Goal: Task Accomplishment & Management: Complete application form

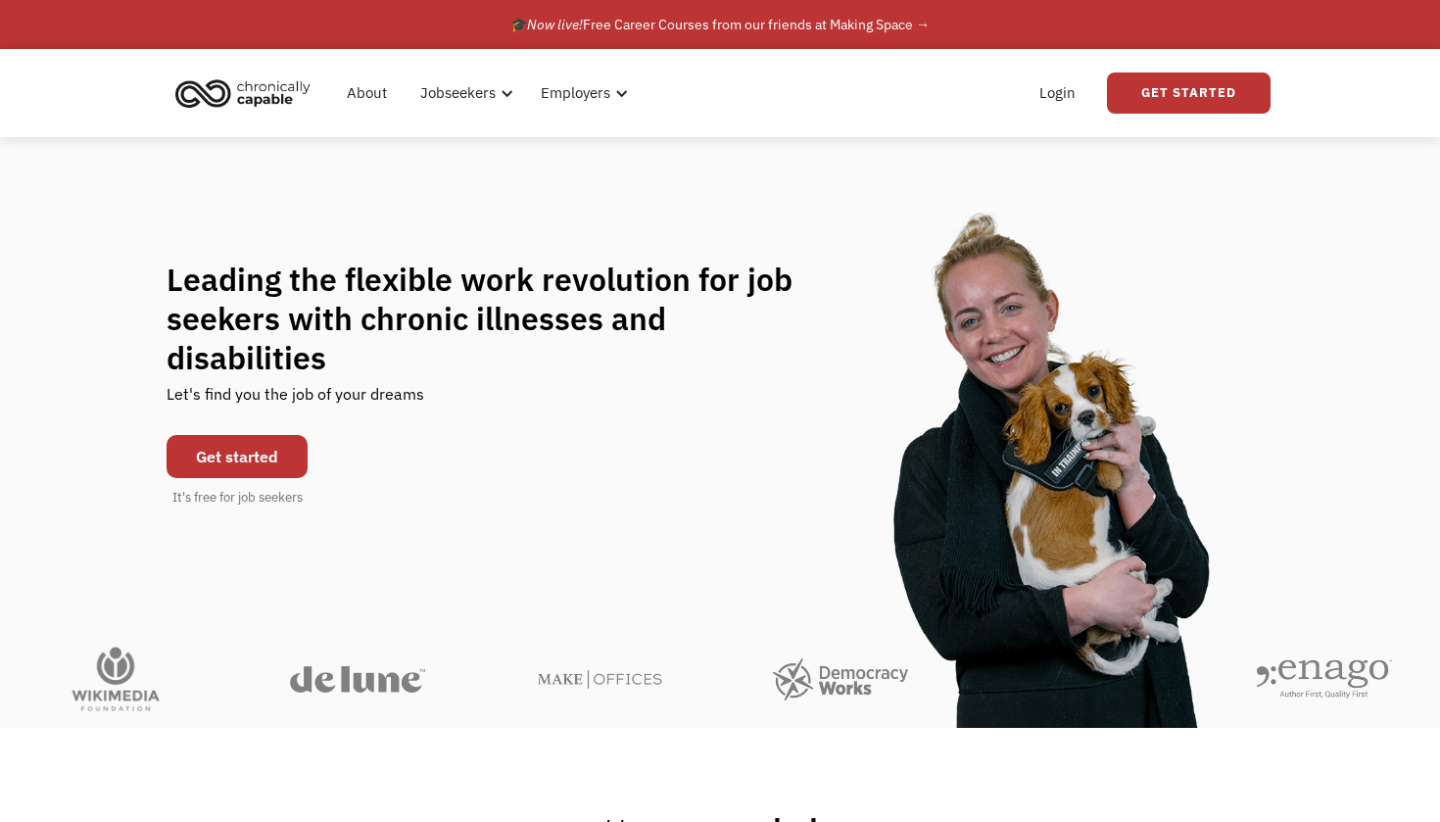
click at [257, 435] on link "Get started" at bounding box center [237, 456] width 141 height 43
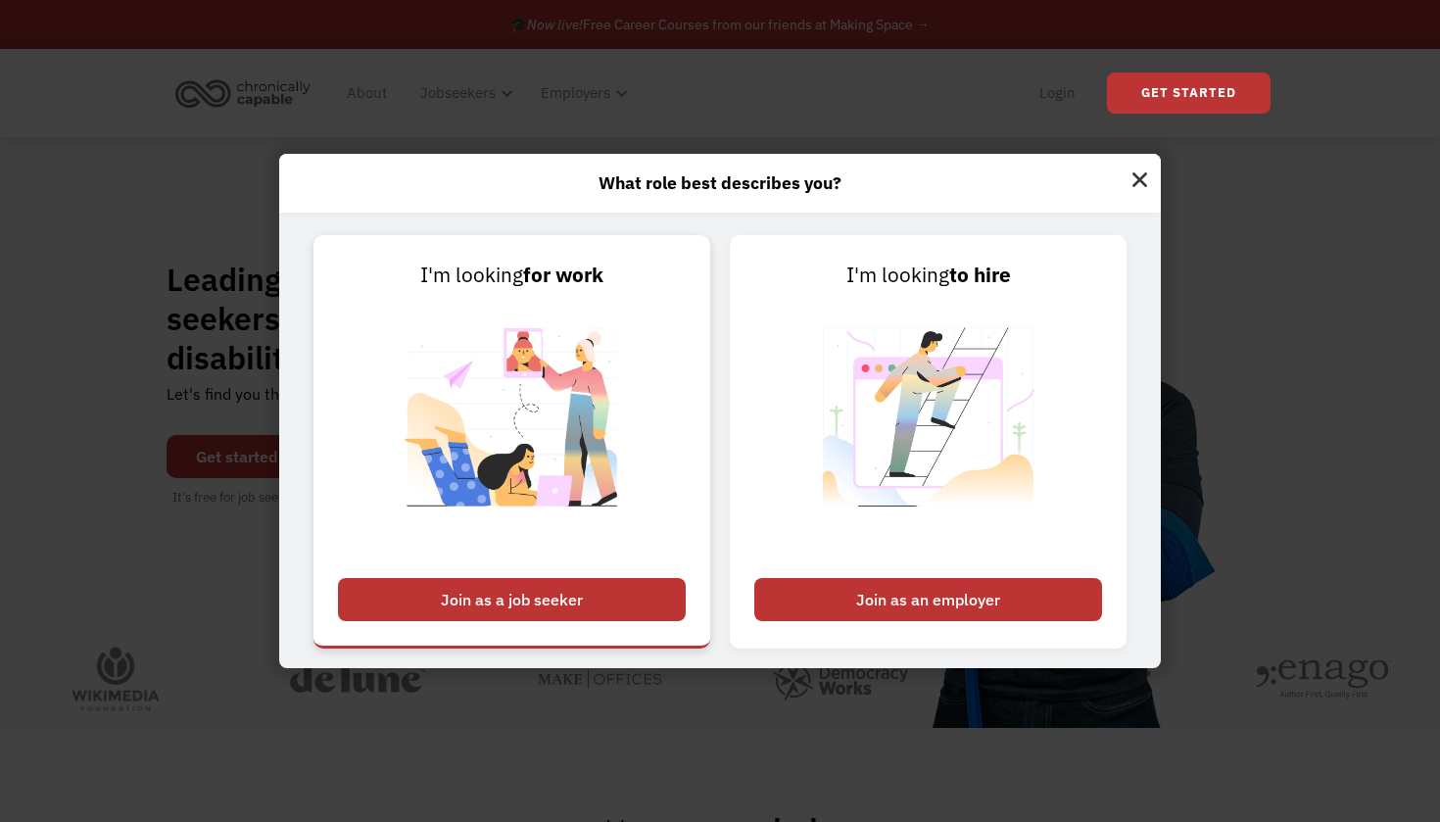
click at [500, 594] on div "Join as a job seeker" at bounding box center [512, 599] width 348 height 43
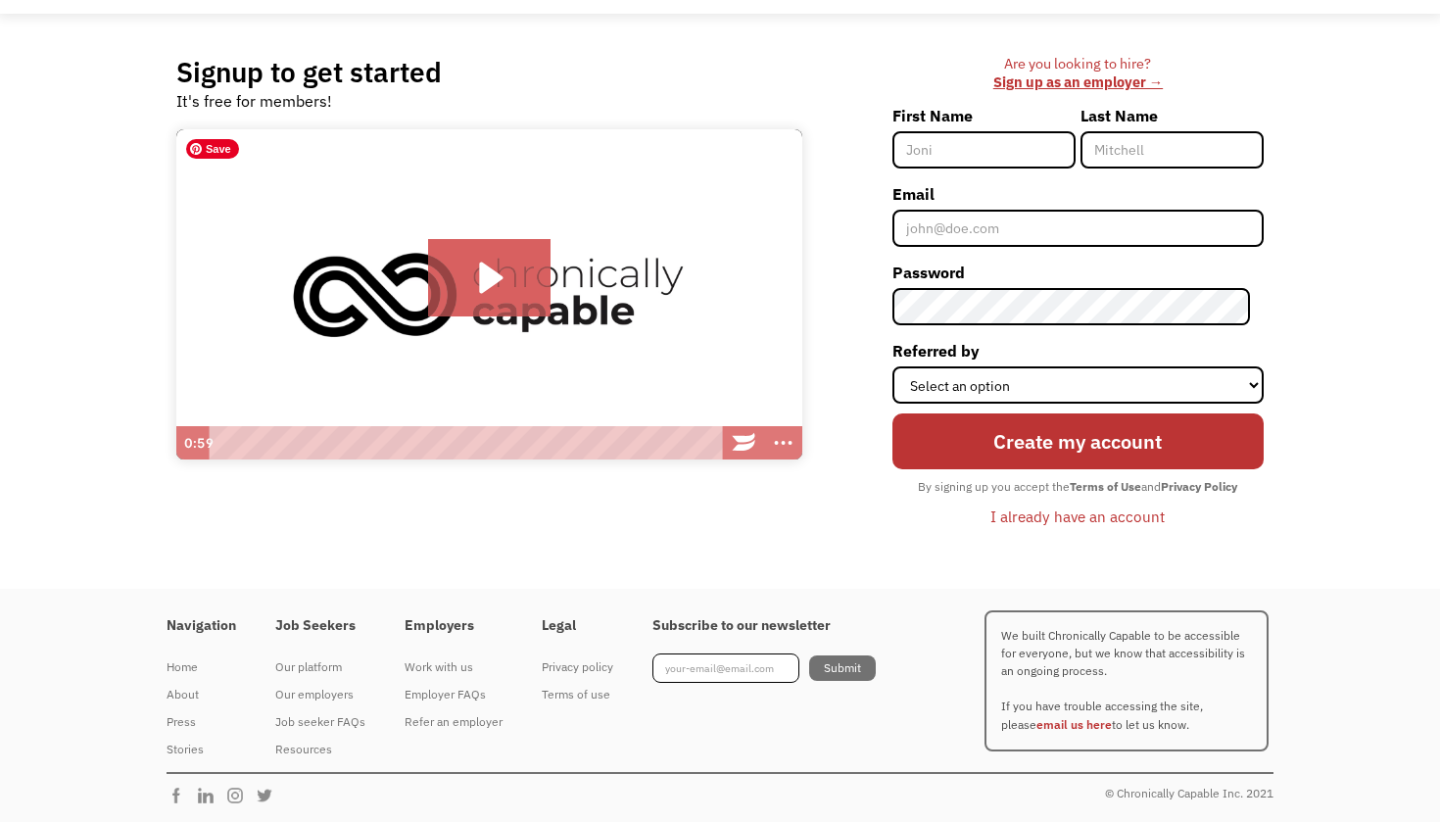
scroll to position [122, 0]
click at [945, 165] on input "First Name" at bounding box center [983, 150] width 183 height 37
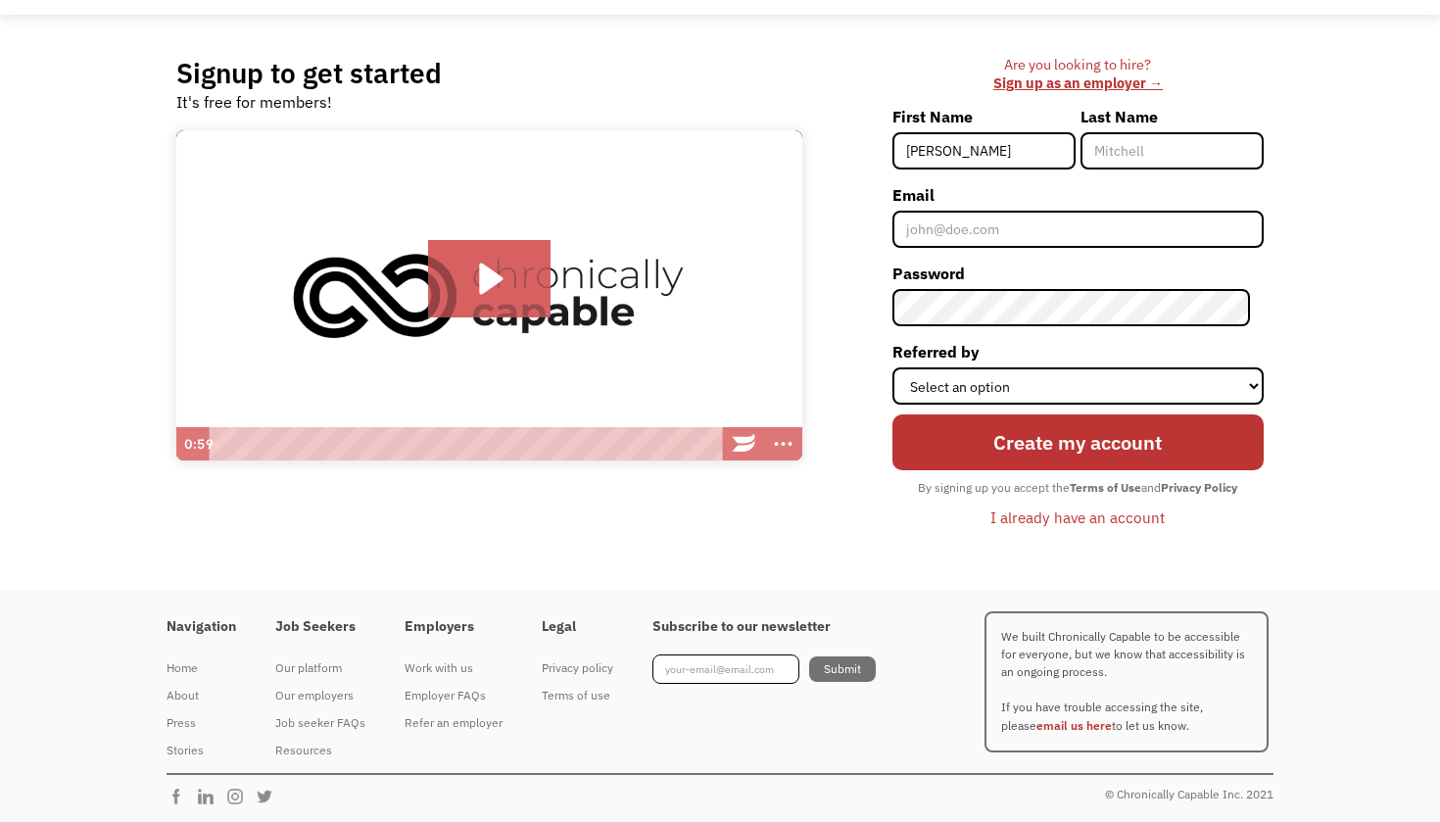
type input "[PERSON_NAME]"
type input "Mann"
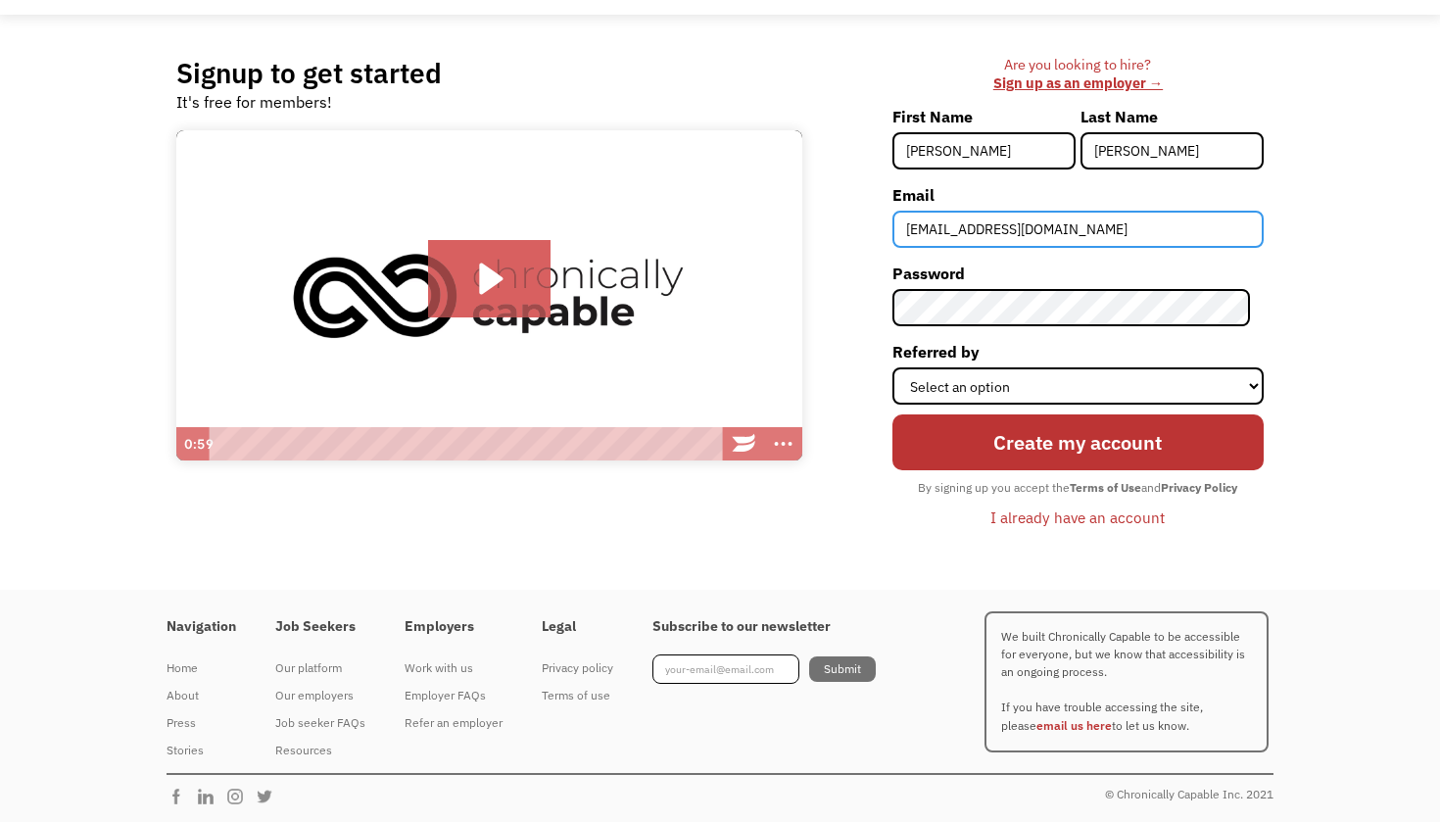
type input "qnashley90@gmail.com"
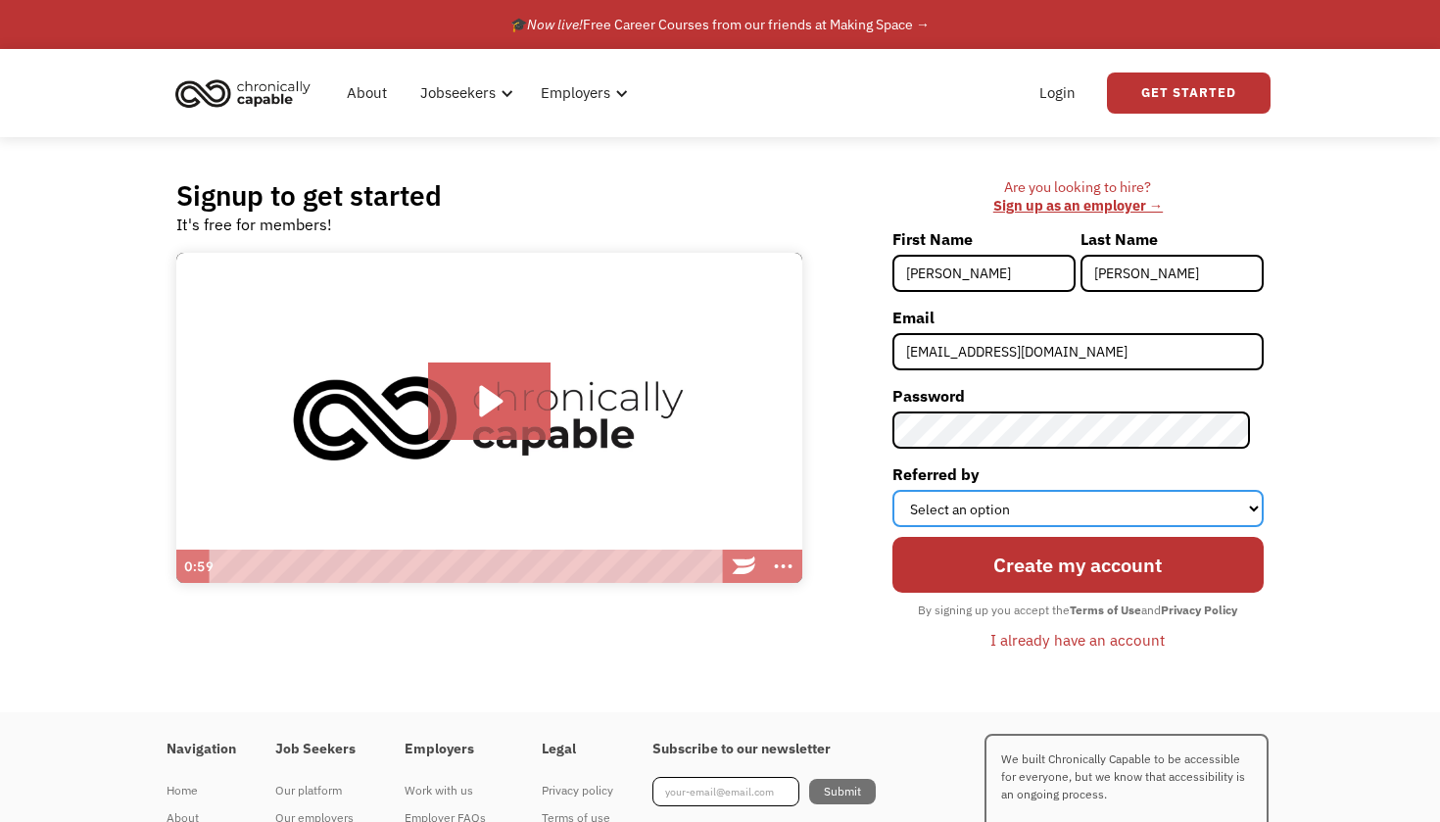
select select "Instagram"
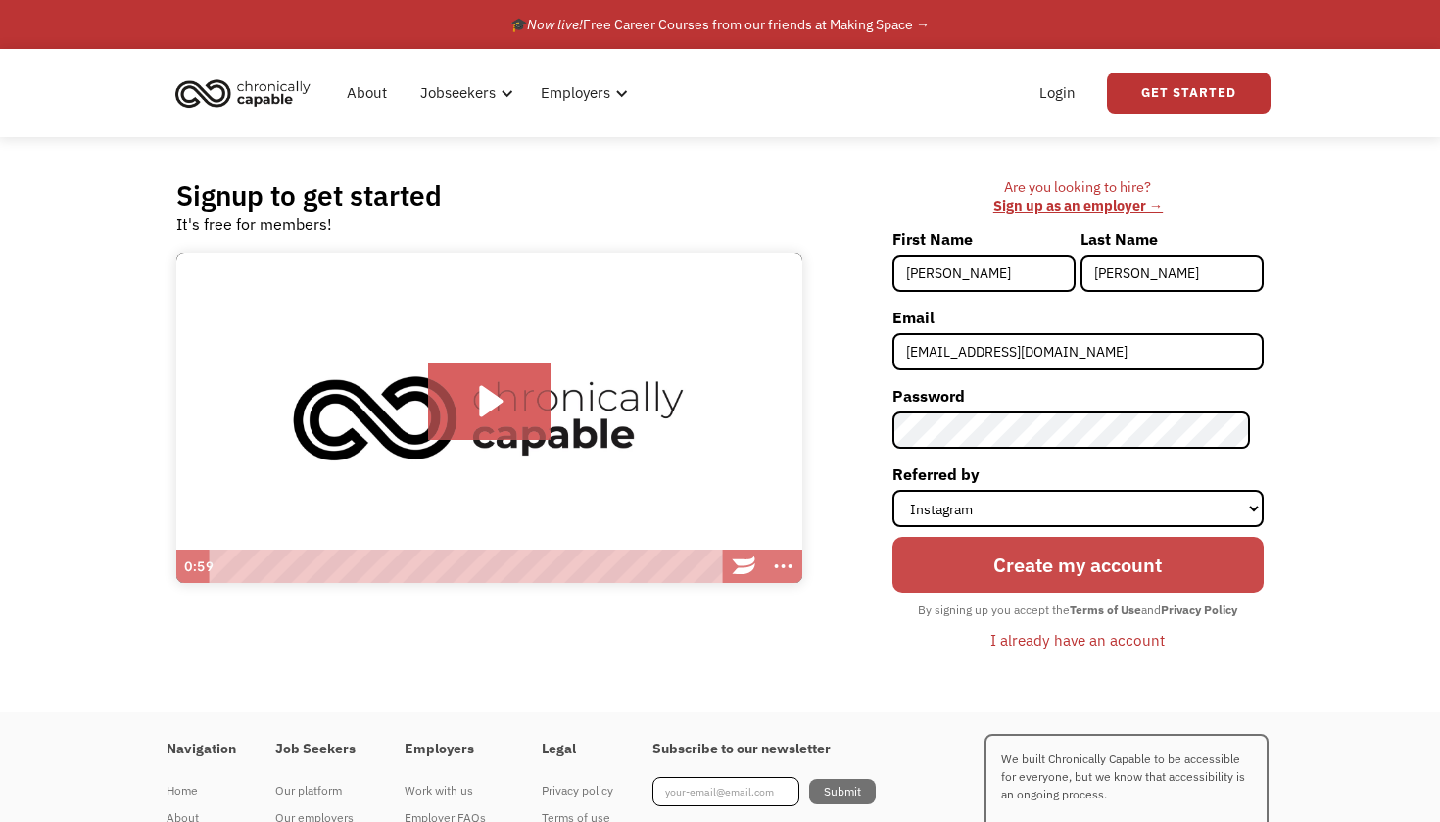
click at [1053, 556] on input "Create my account" at bounding box center [1077, 565] width 371 height 57
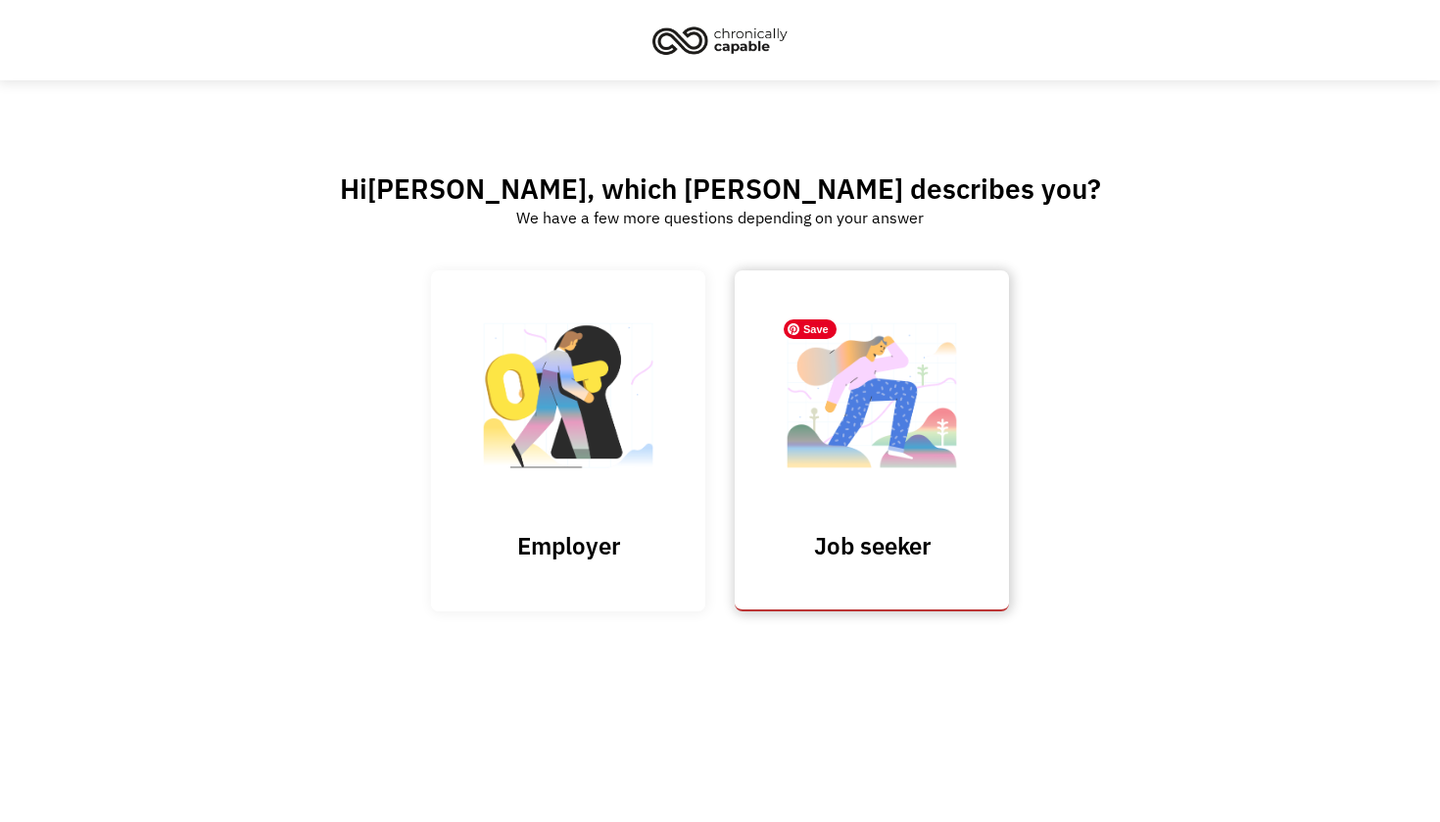
click at [869, 457] on img at bounding box center [872, 405] width 196 height 191
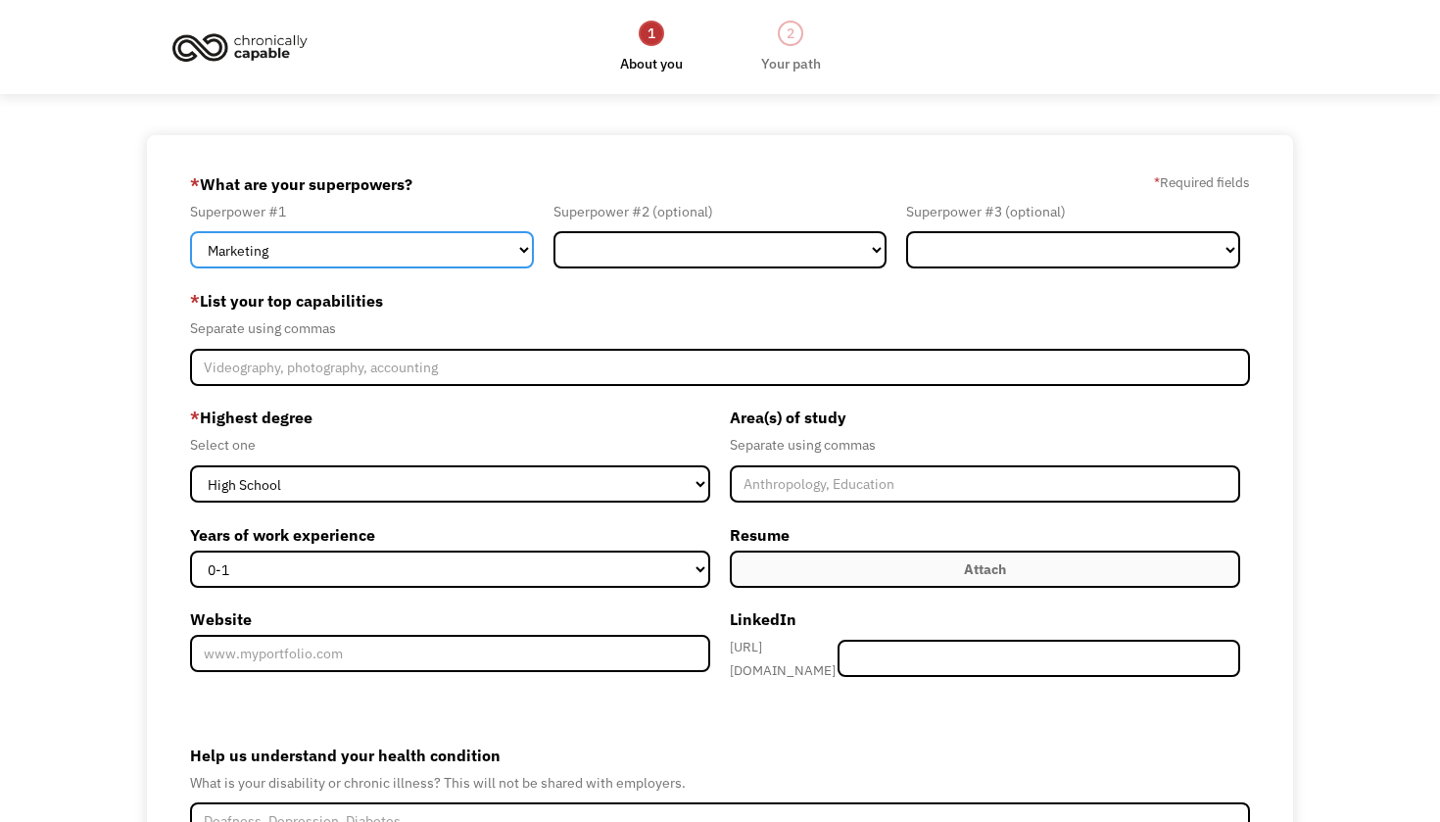
select select "Engineering & Construction"
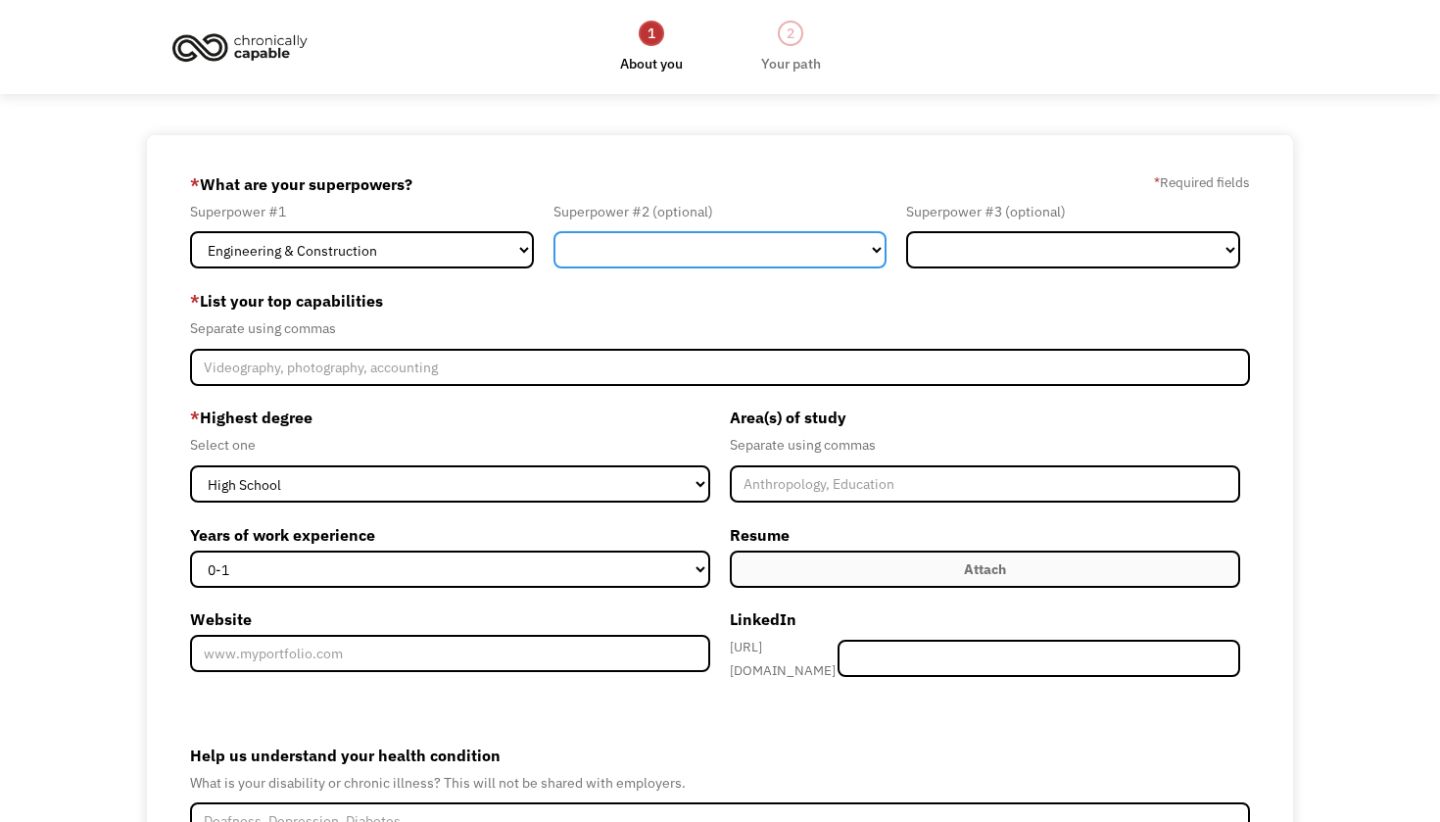
select select "Operations"
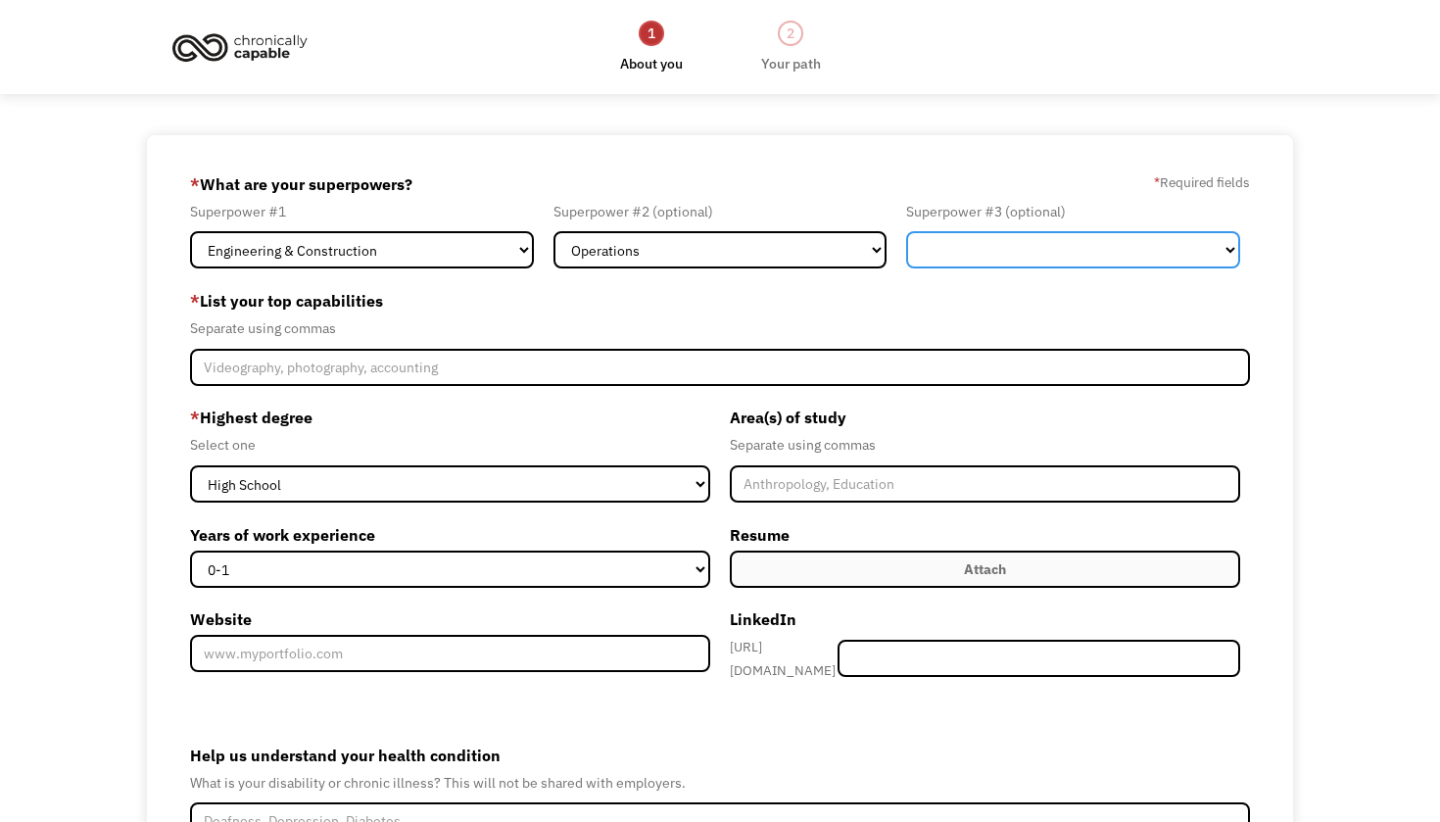
select select "Administration"
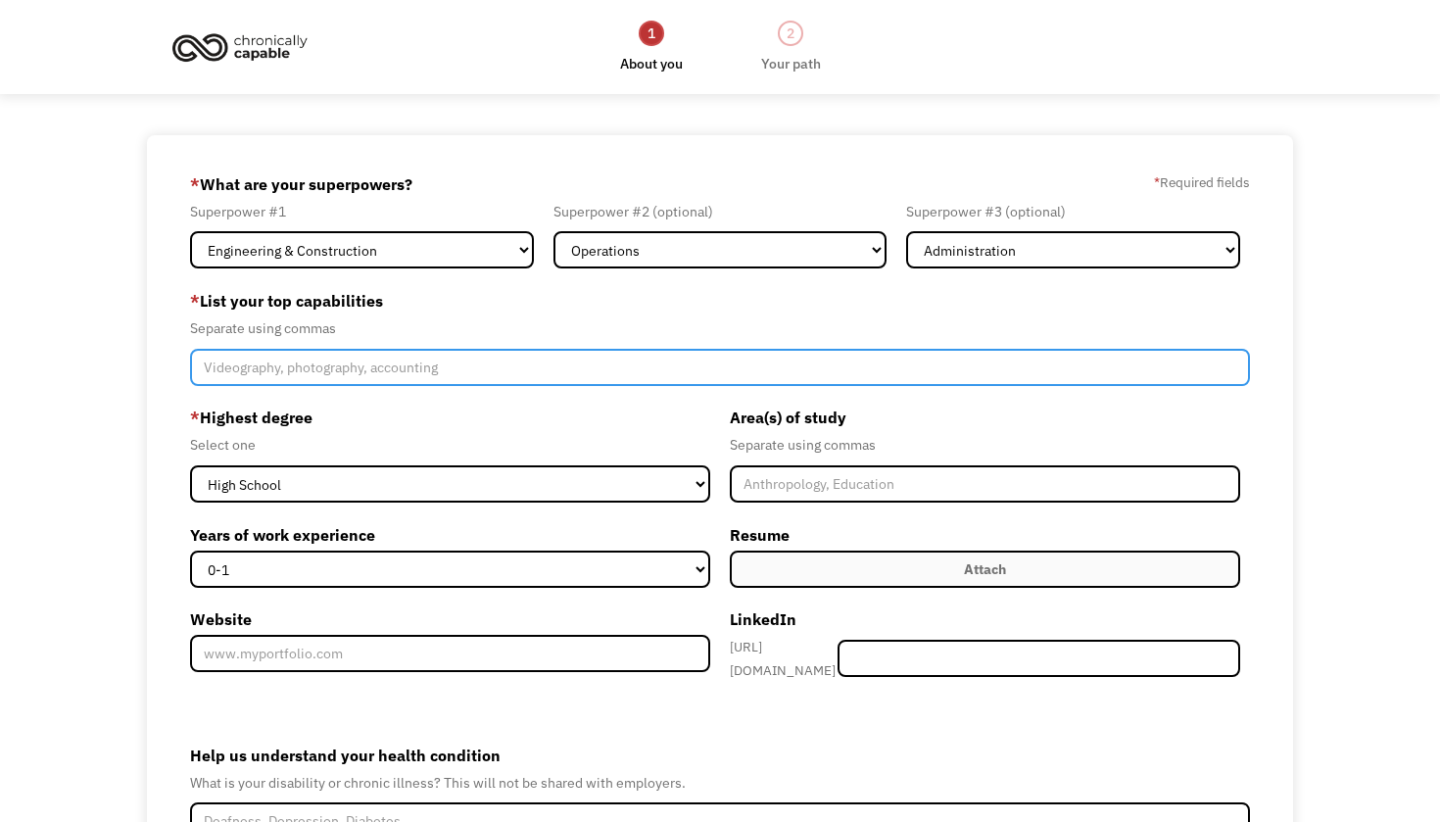
click at [445, 366] on input "Member-Create-Step1" at bounding box center [720, 367] width 1060 height 37
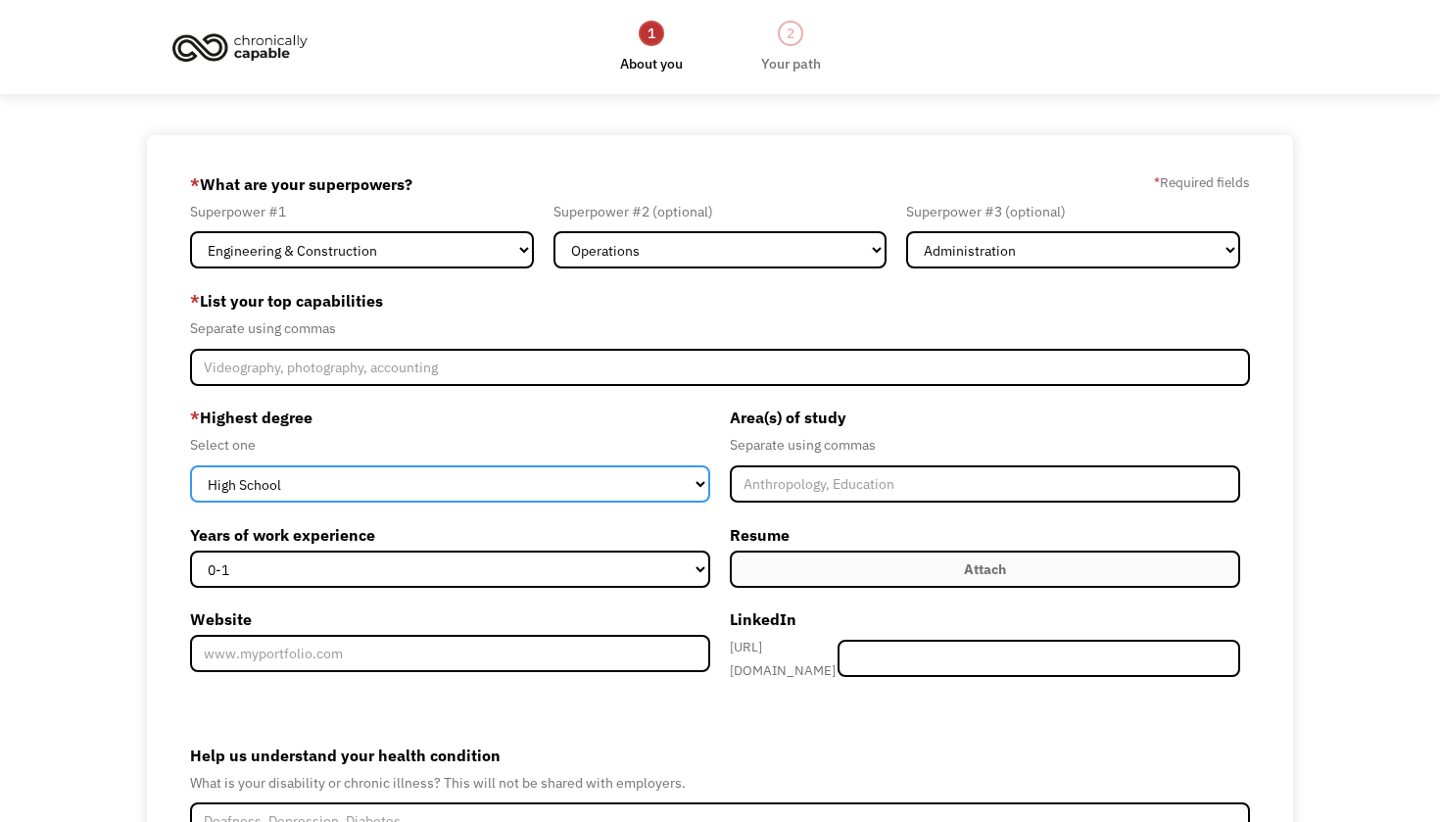
select select "bachelors"
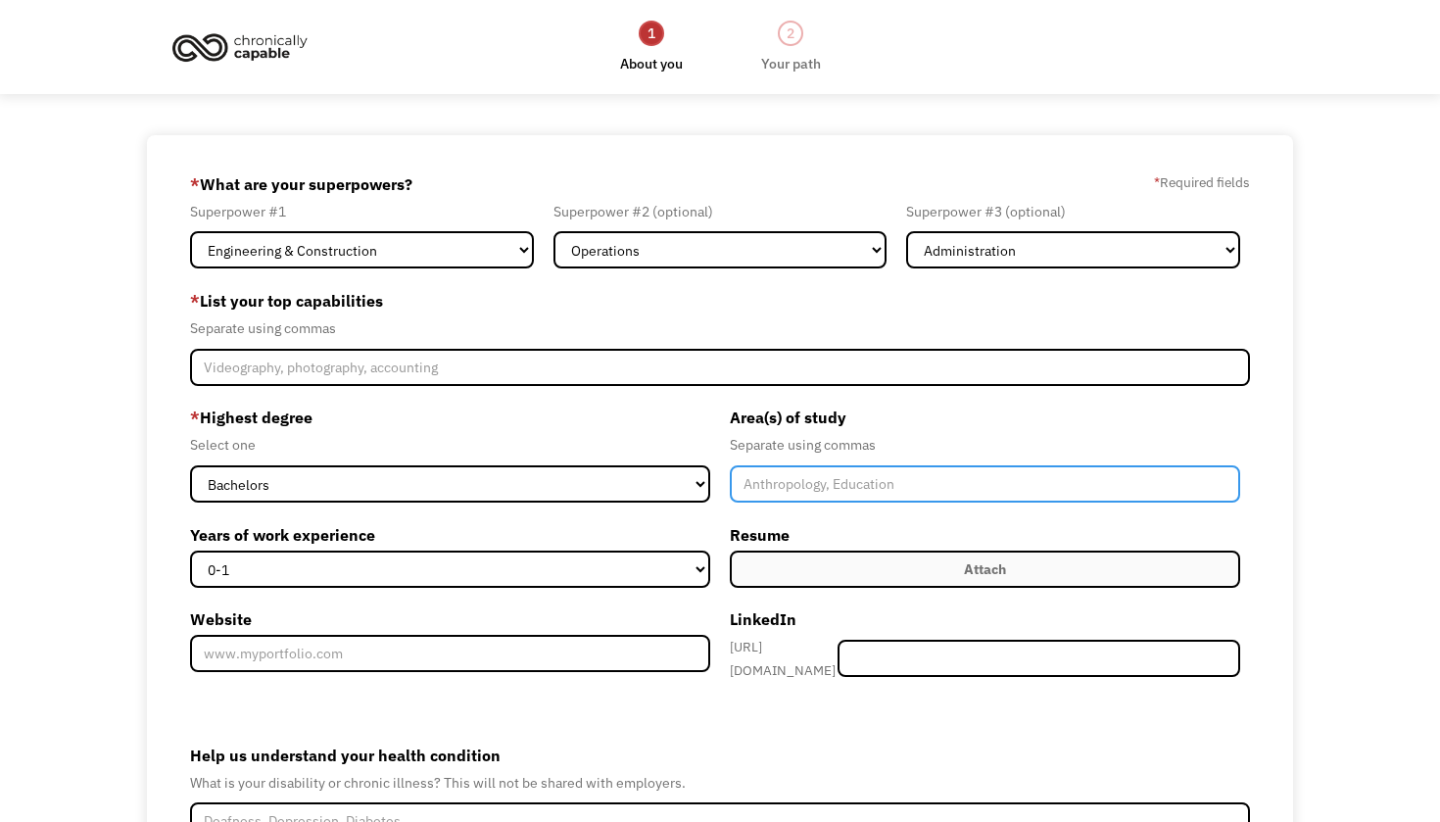
click at [833, 486] on input "Member-Create-Step1" at bounding box center [985, 483] width 510 height 37
type input "Geography, GIS, American Culture Studies"
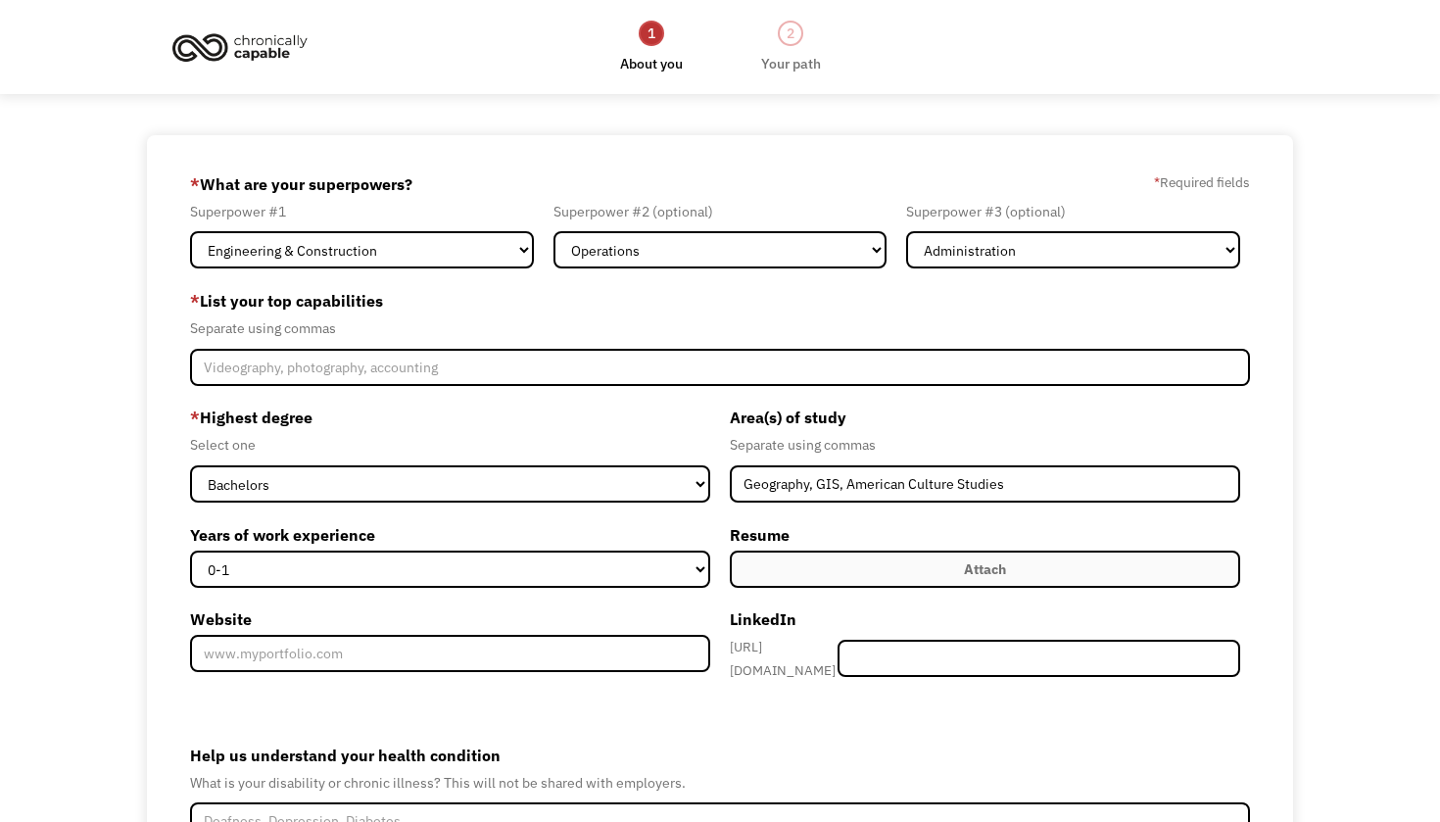
click at [845, 580] on label "Attach" at bounding box center [985, 569] width 510 height 37
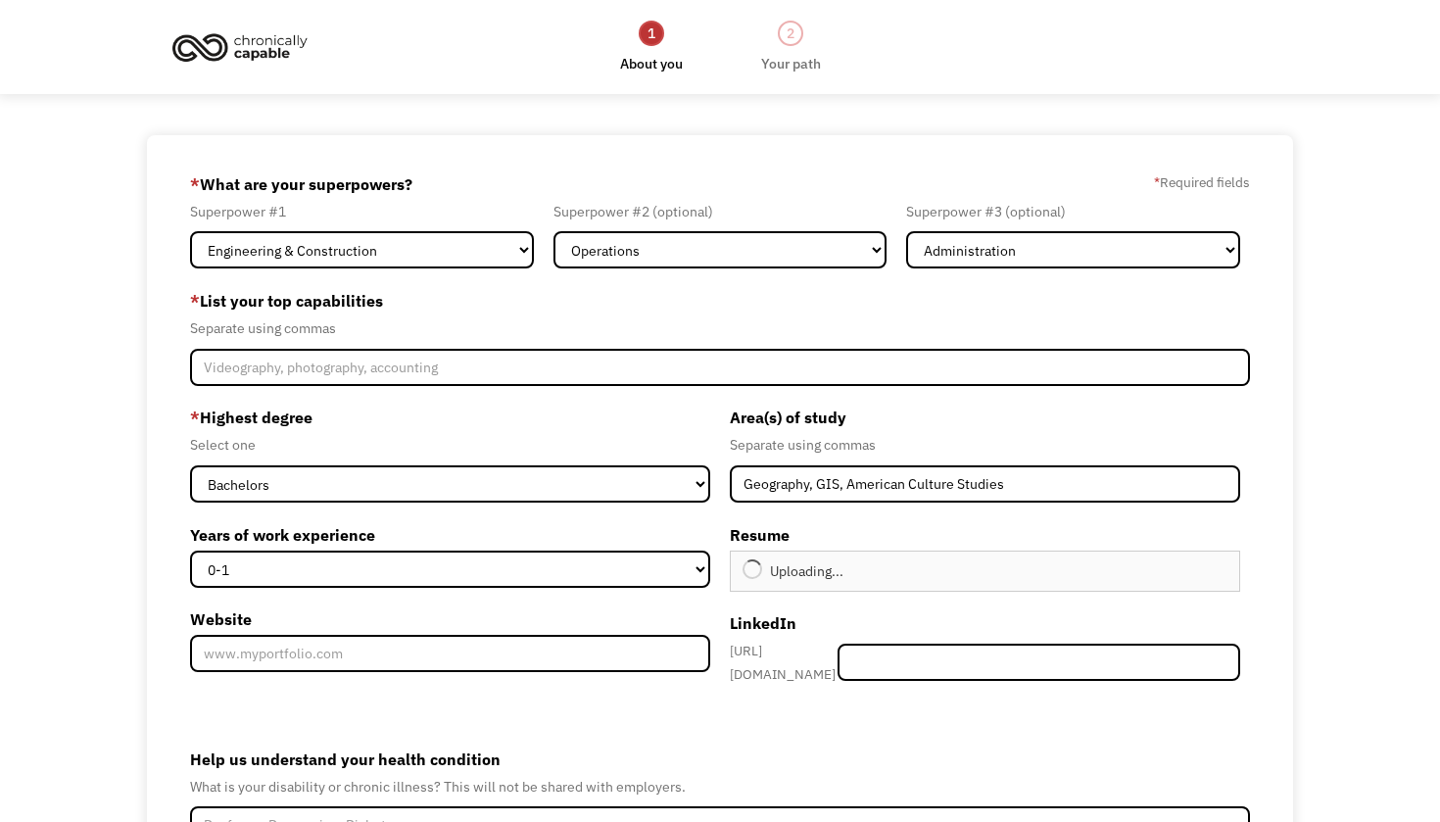
type input "Continue"
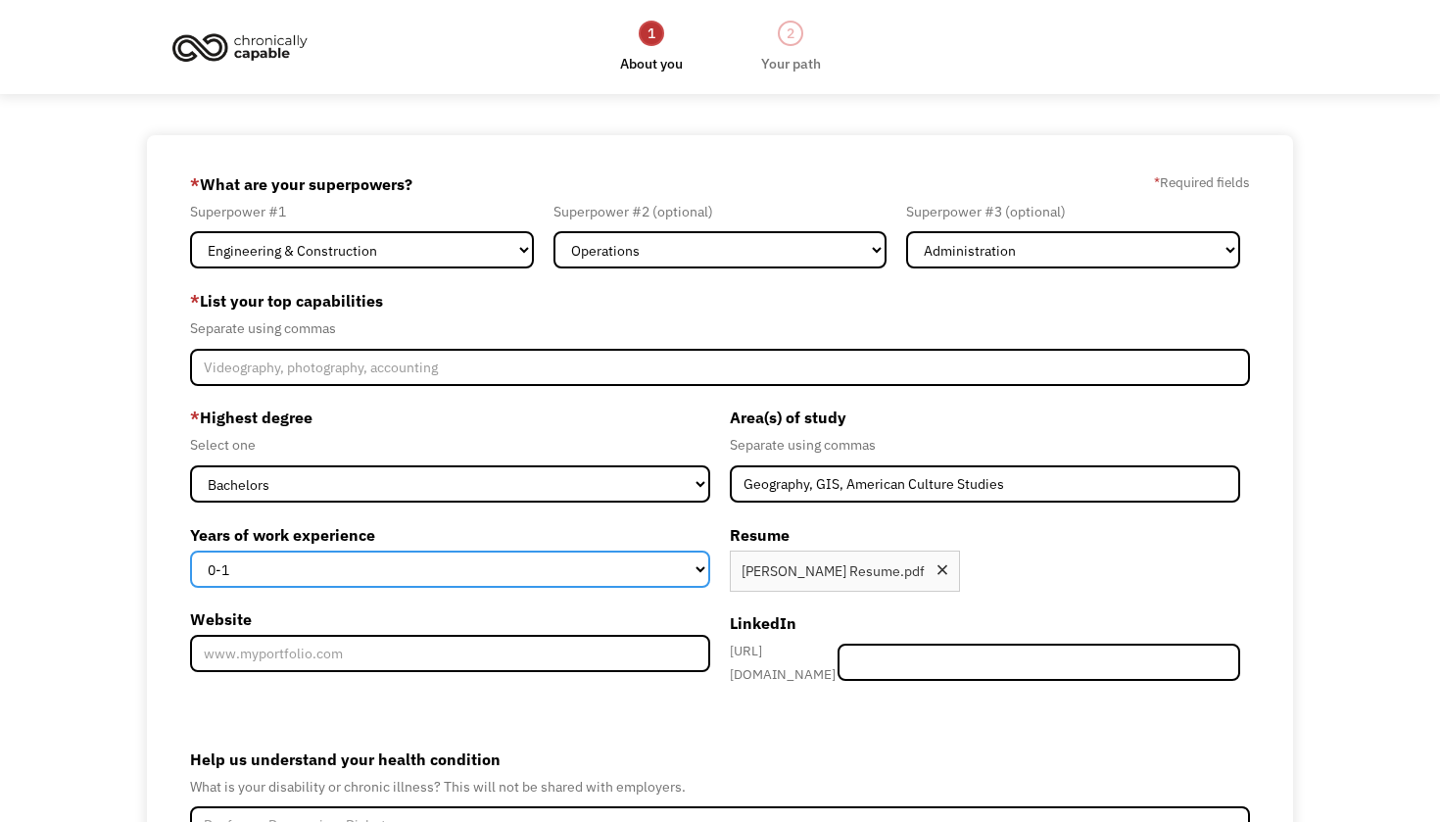
select select "11-15"
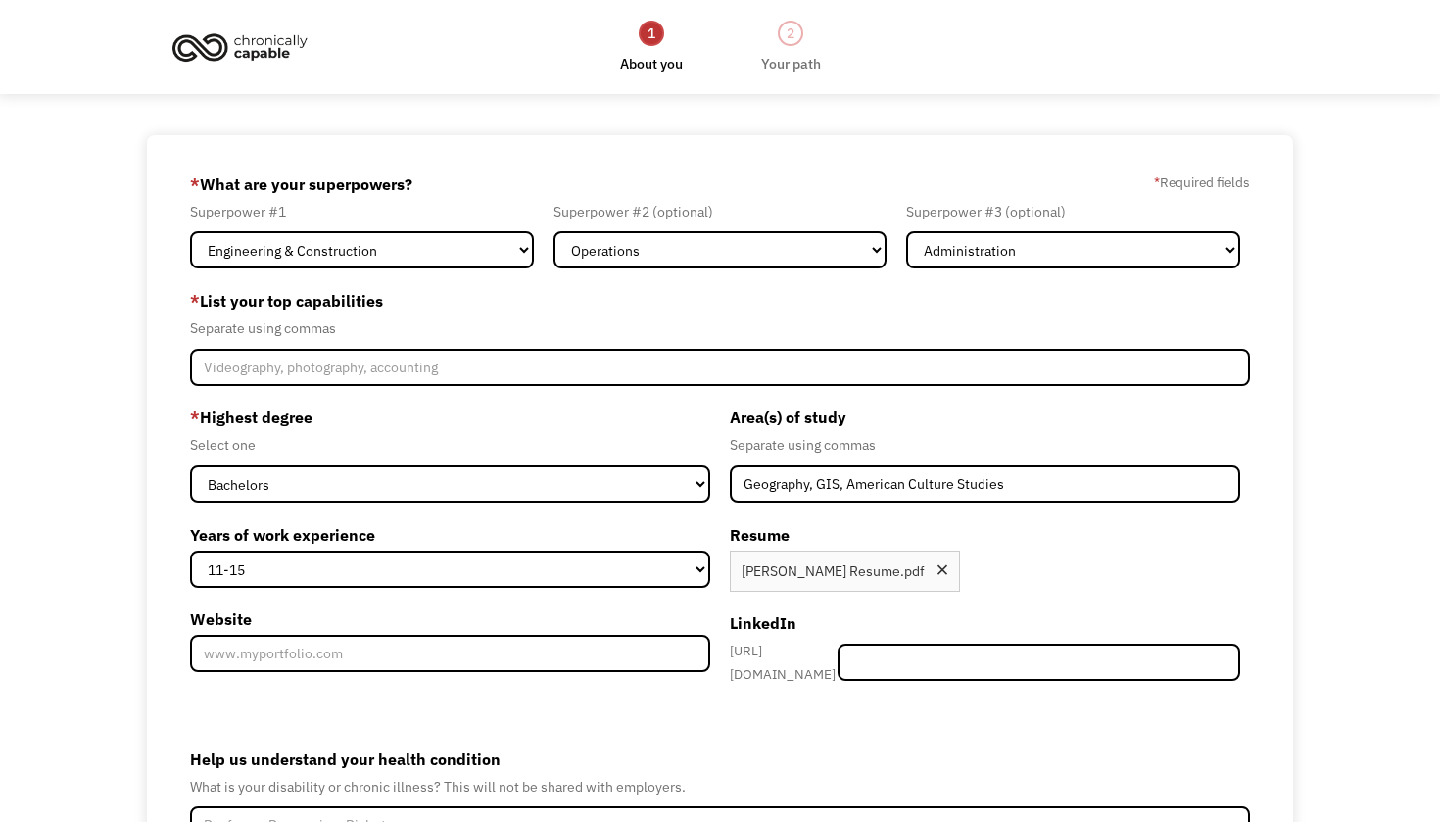
click at [433, 696] on form "68ad02704612790099c78b0d qnashley90@gmail.com Ashley Mann Instagram * What are …" at bounding box center [720, 578] width 1060 height 821
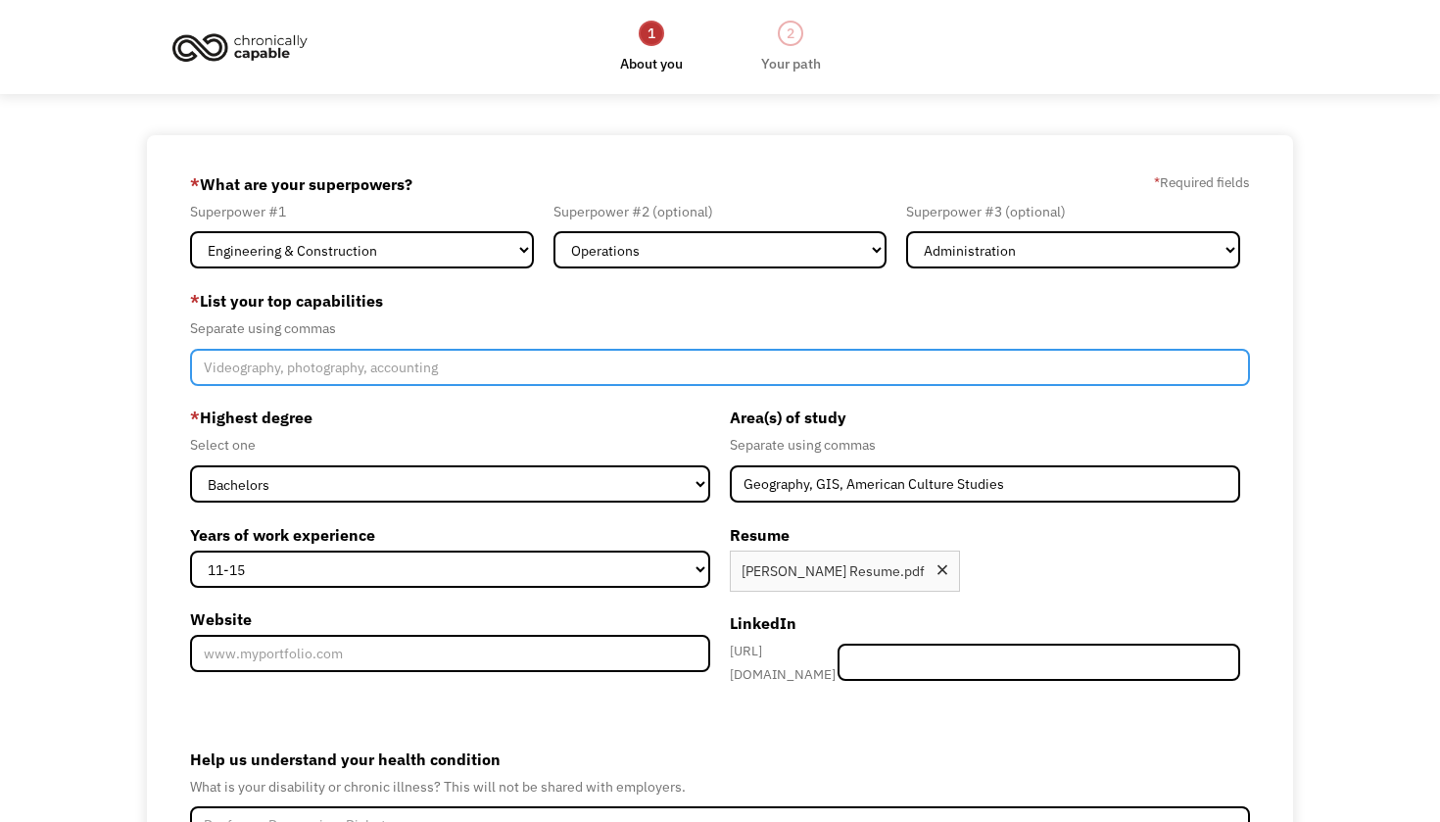
click at [325, 371] on input "Member-Create-Step1" at bounding box center [720, 367] width 1060 height 37
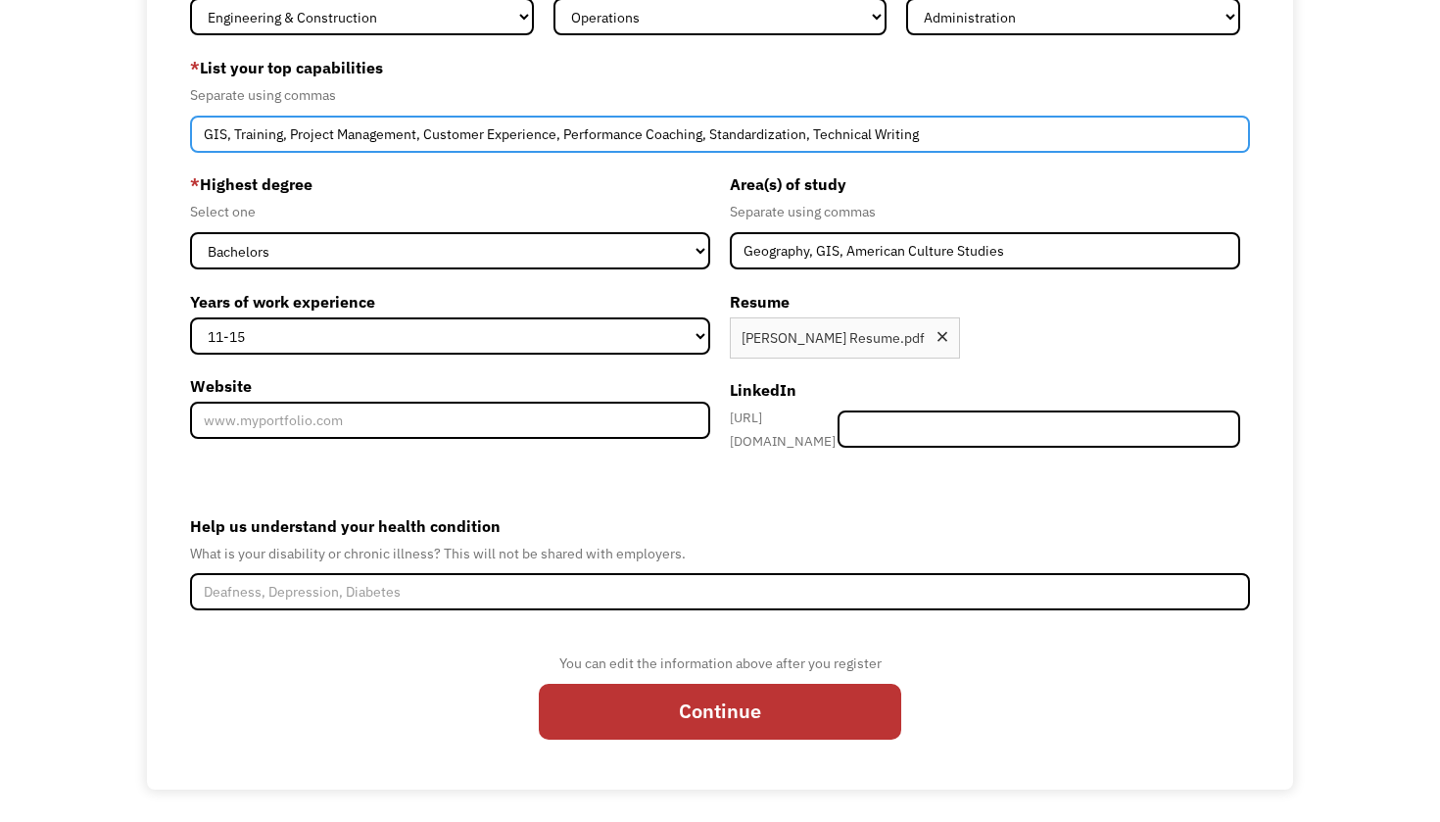
scroll to position [232, 0]
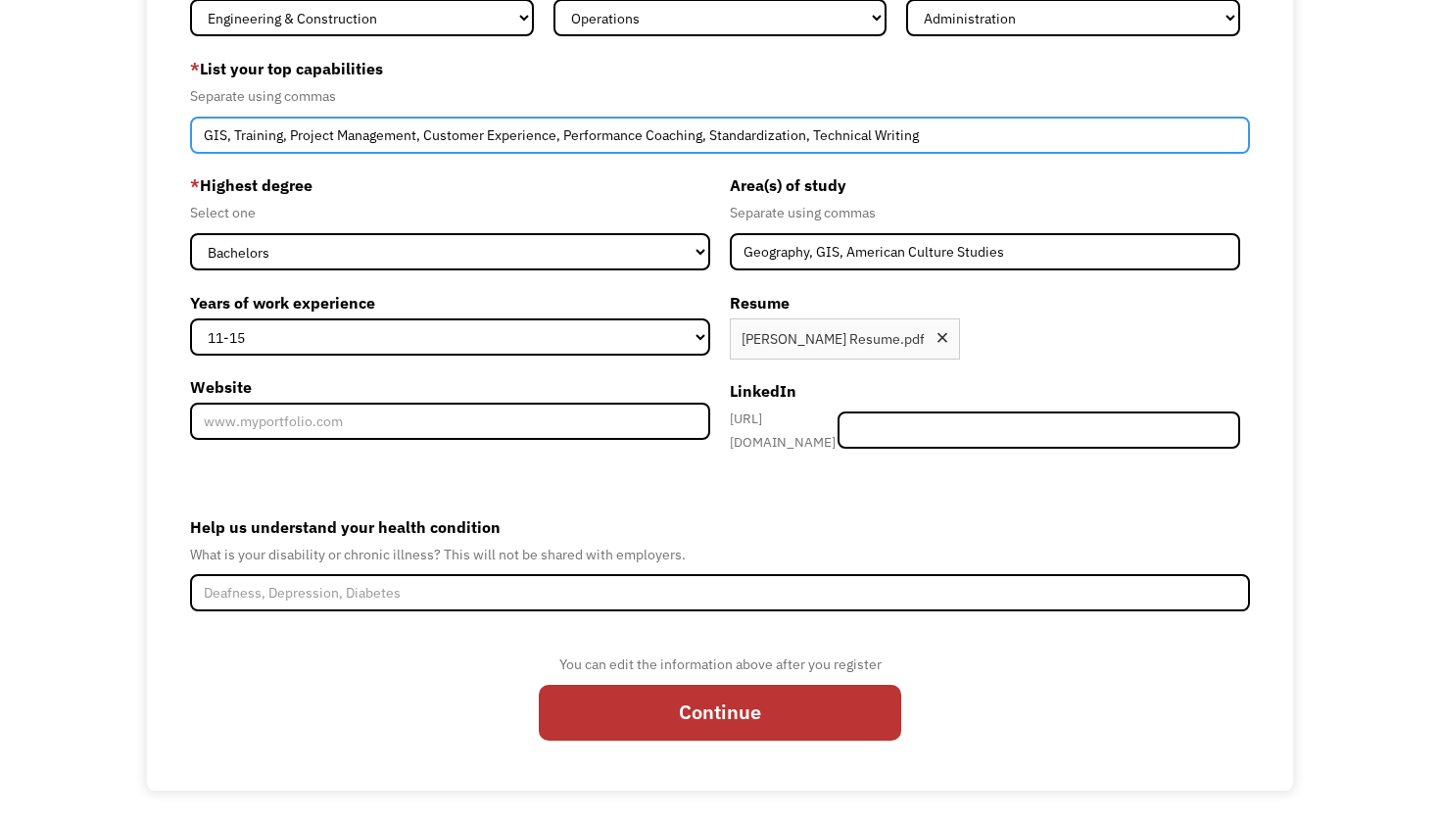
type input "GIS, Training, Project Management, Customer Experience, Performance Coaching, S…"
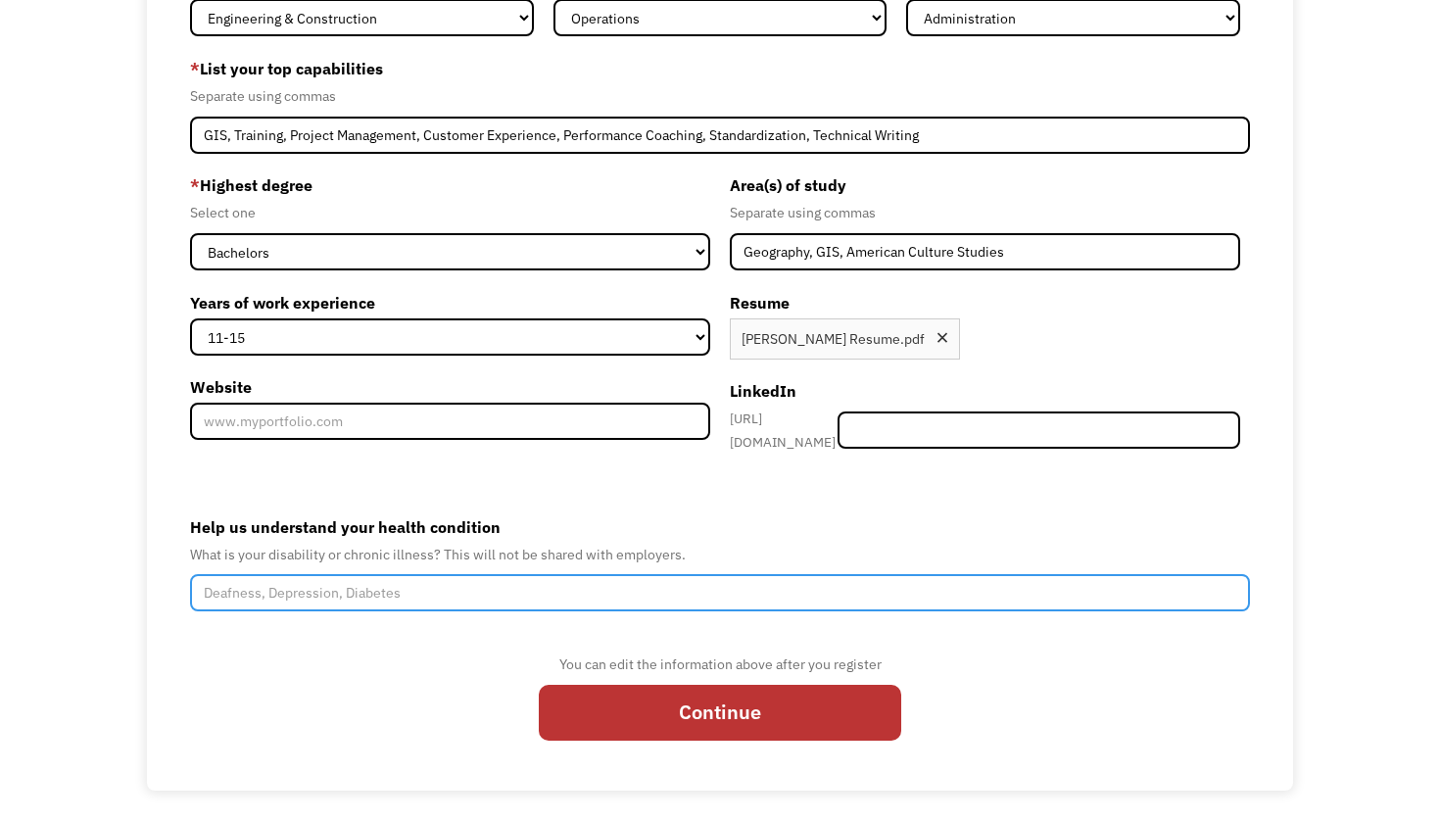
click at [438, 589] on input "Help us understand your health condition" at bounding box center [720, 592] width 1060 height 37
type input "f"
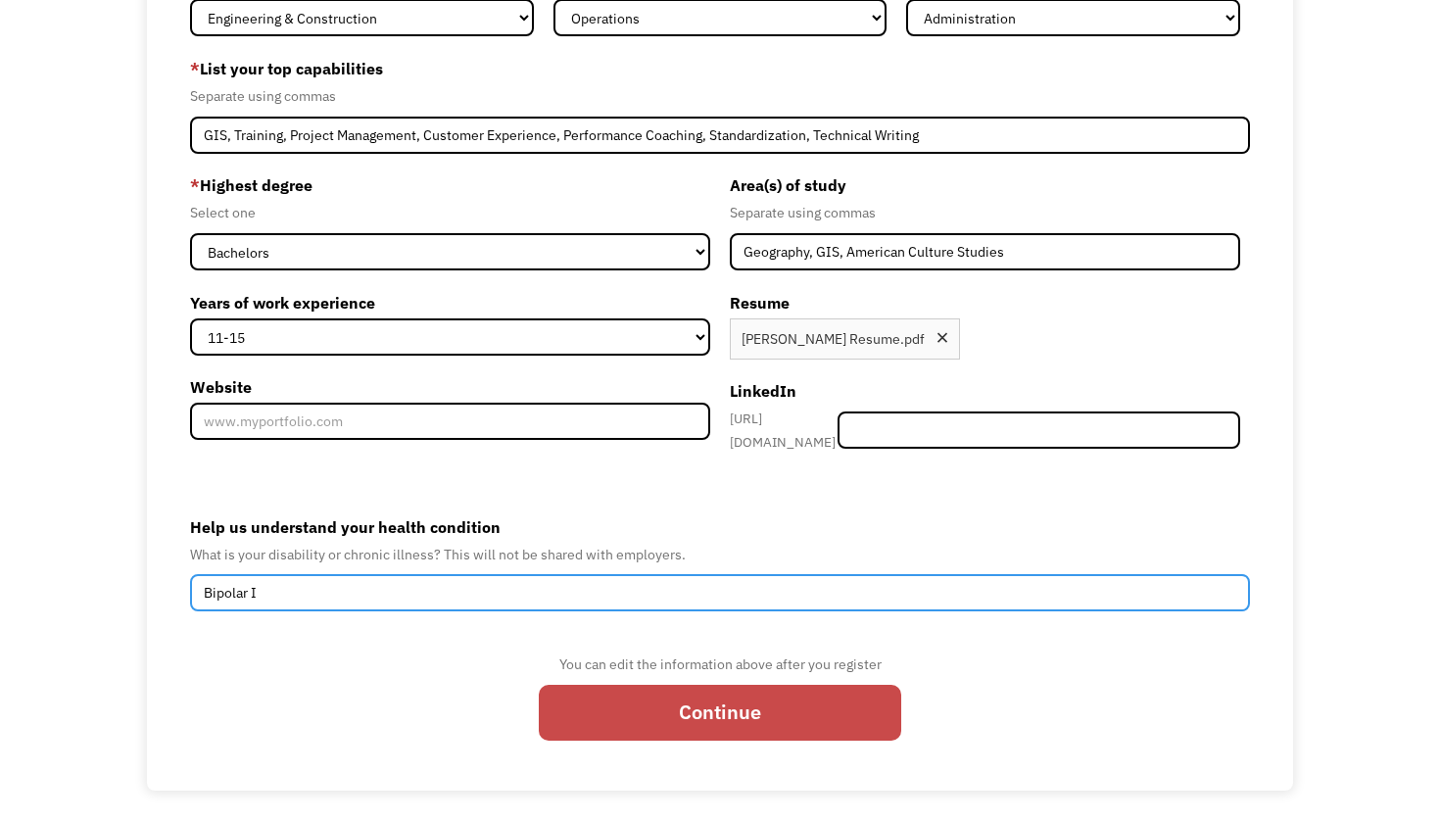
type input "Bipolar I"
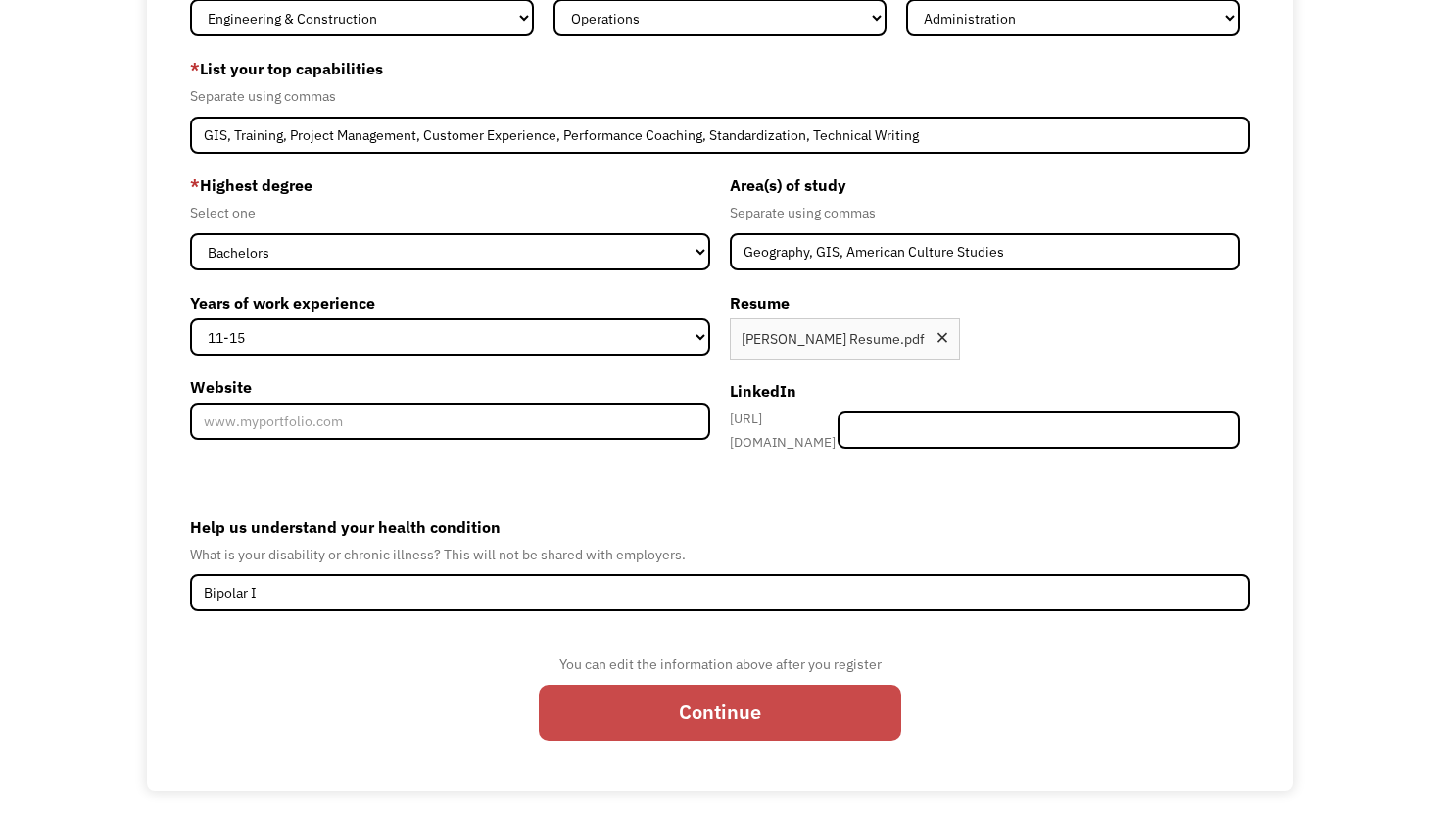
click at [713, 716] on input "Continue" at bounding box center [720, 713] width 362 height 57
type input "Please wait..."
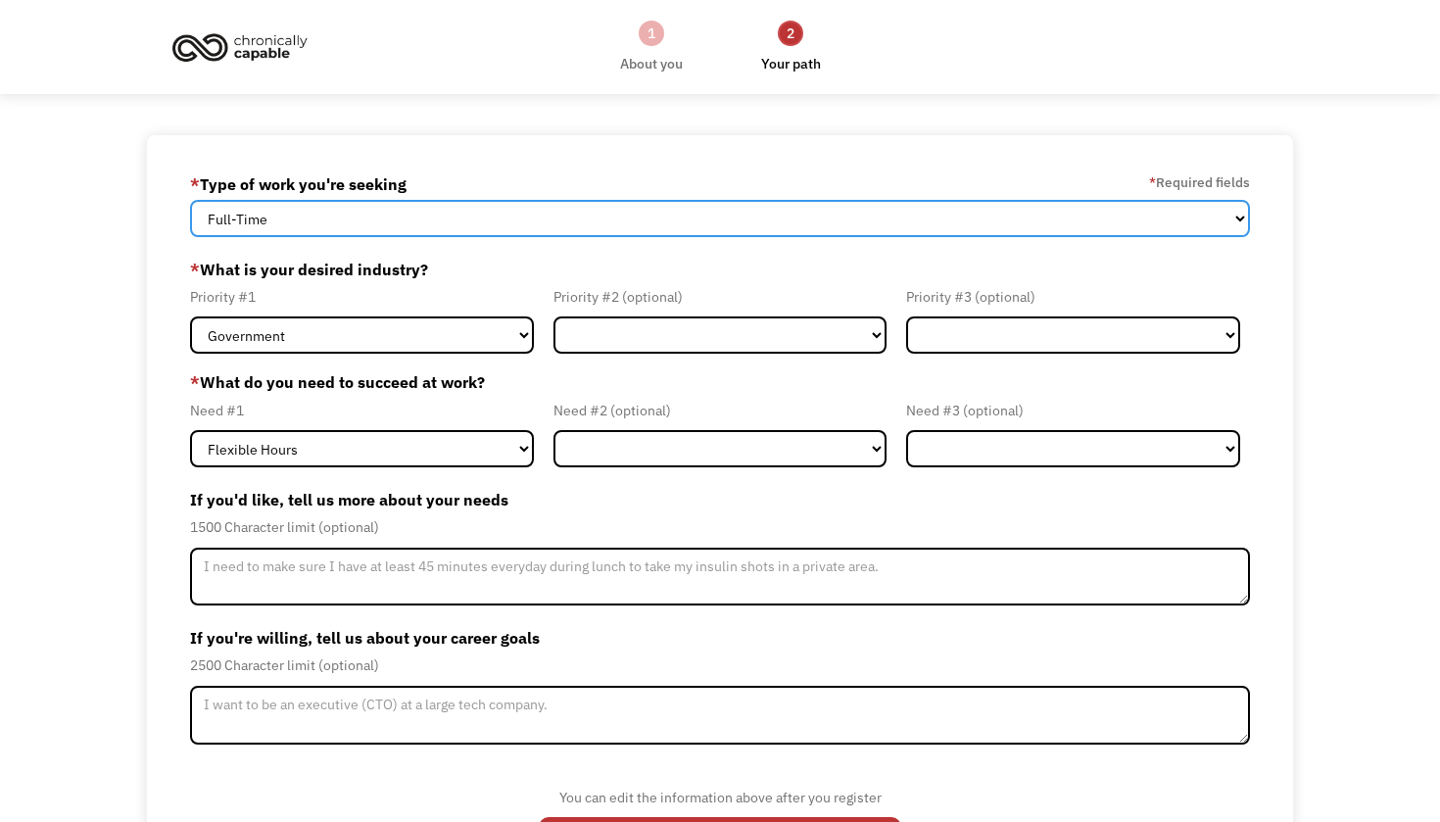
select select "Both Full-Time and Part-Time"
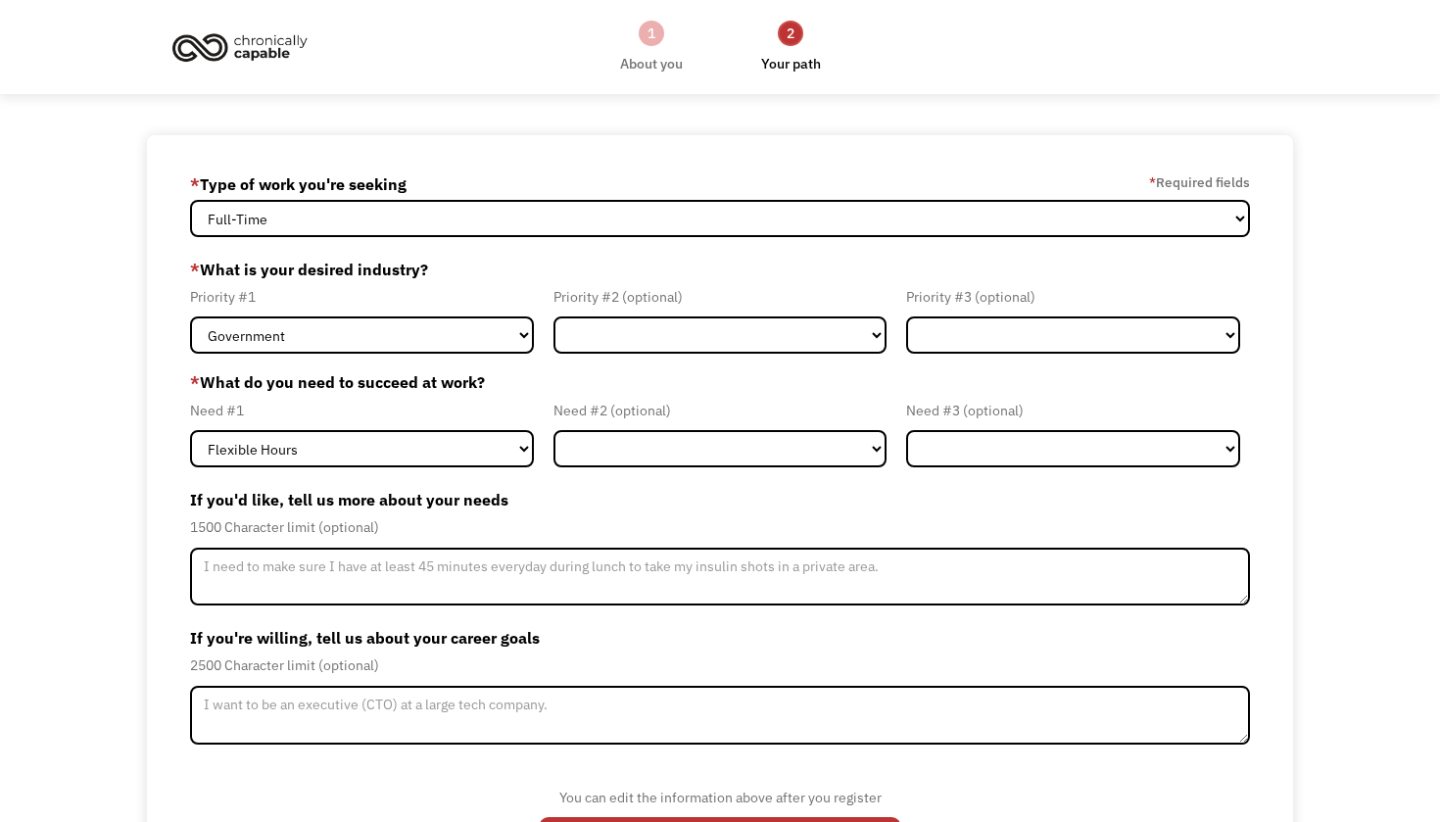
click at [454, 281] on label "* What is your desired industry?" at bounding box center [720, 269] width 1060 height 31
select select "Tech & Engineering"
select select "Administrative"
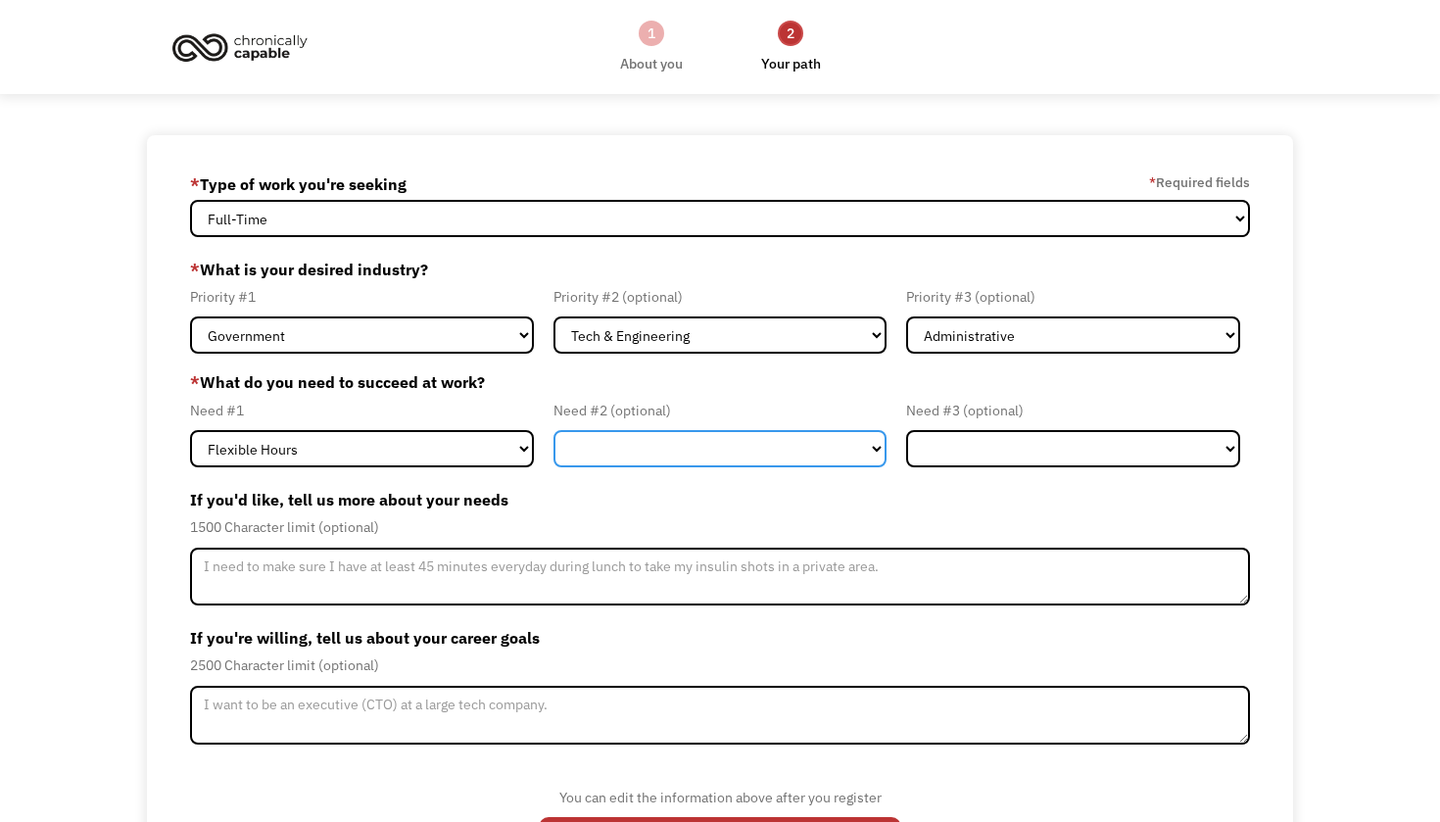
select select "Remote Work"
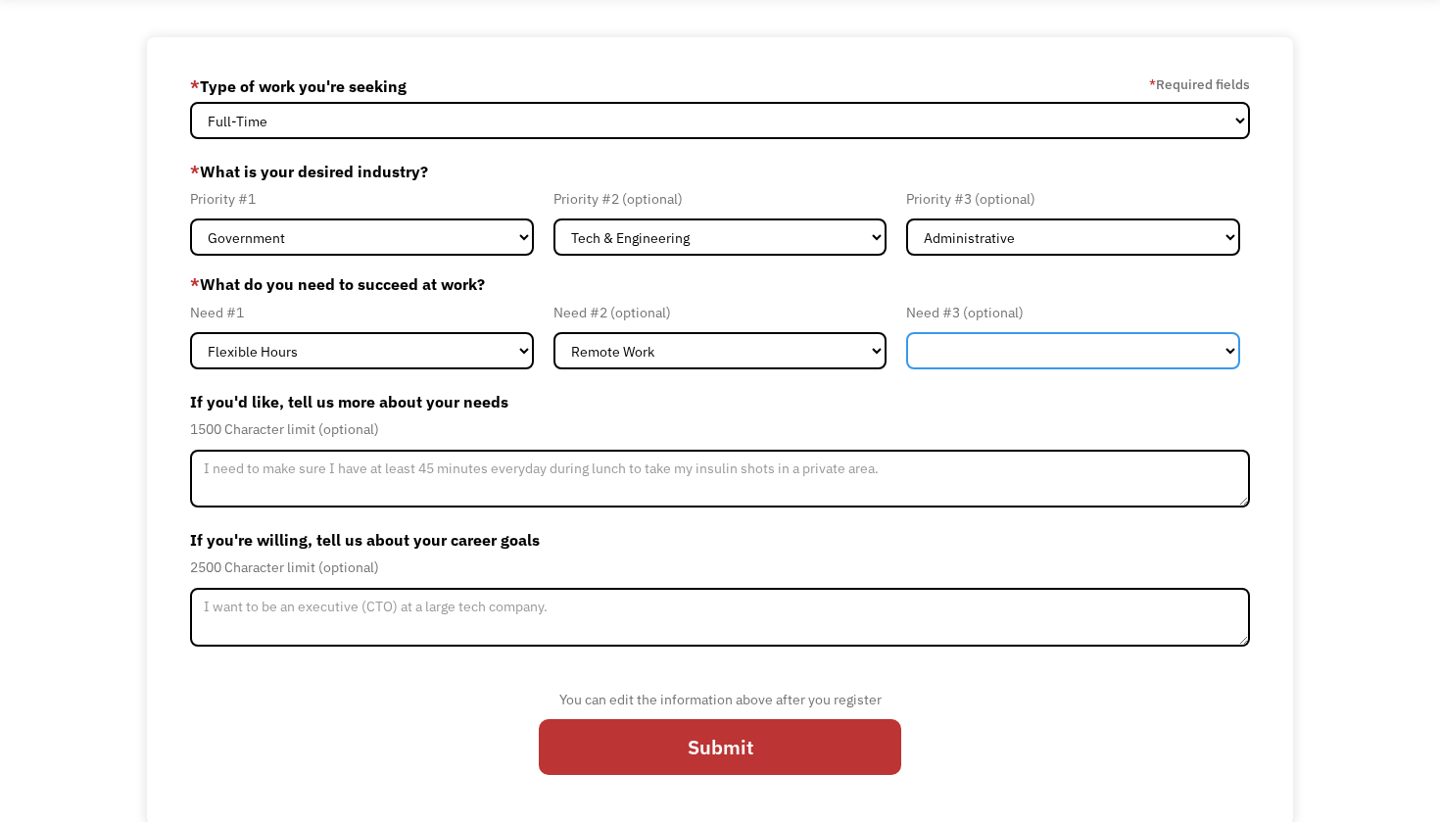
scroll to position [97, 0]
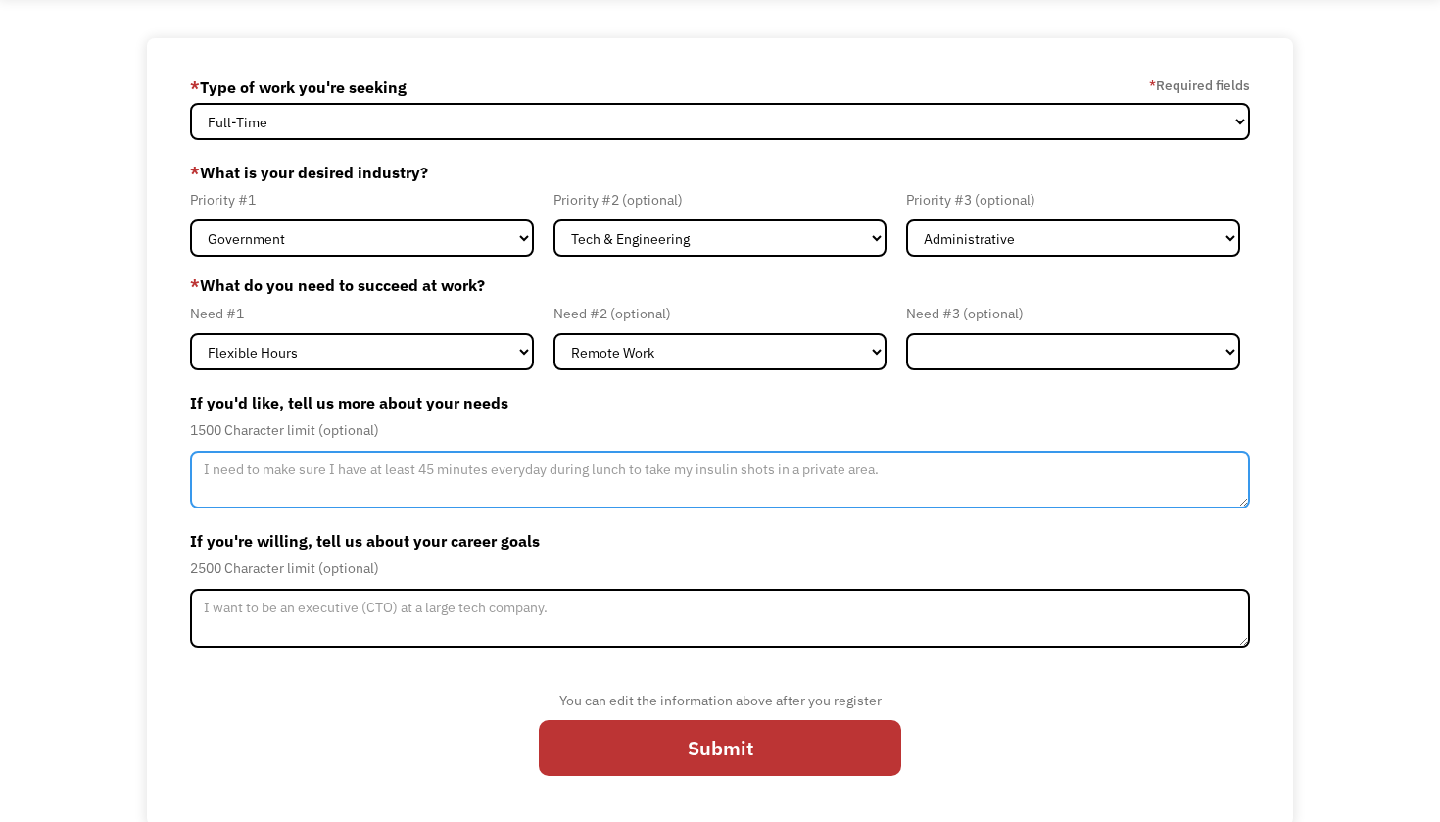
click at [722, 478] on textarea "Member-Update-Form-Step2" at bounding box center [720, 480] width 1060 height 59
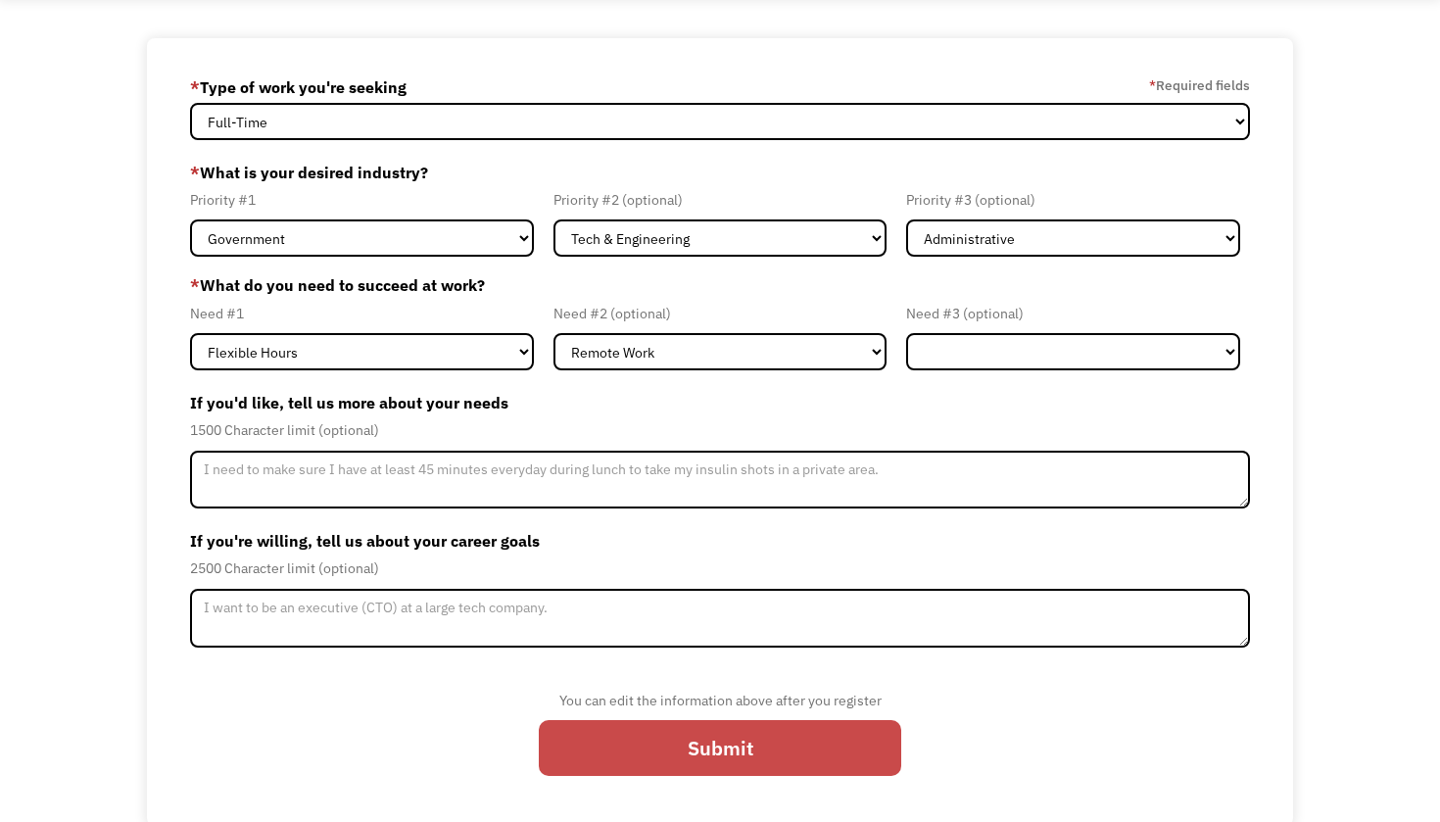
click at [734, 743] on input "Submit" at bounding box center [720, 748] width 362 height 57
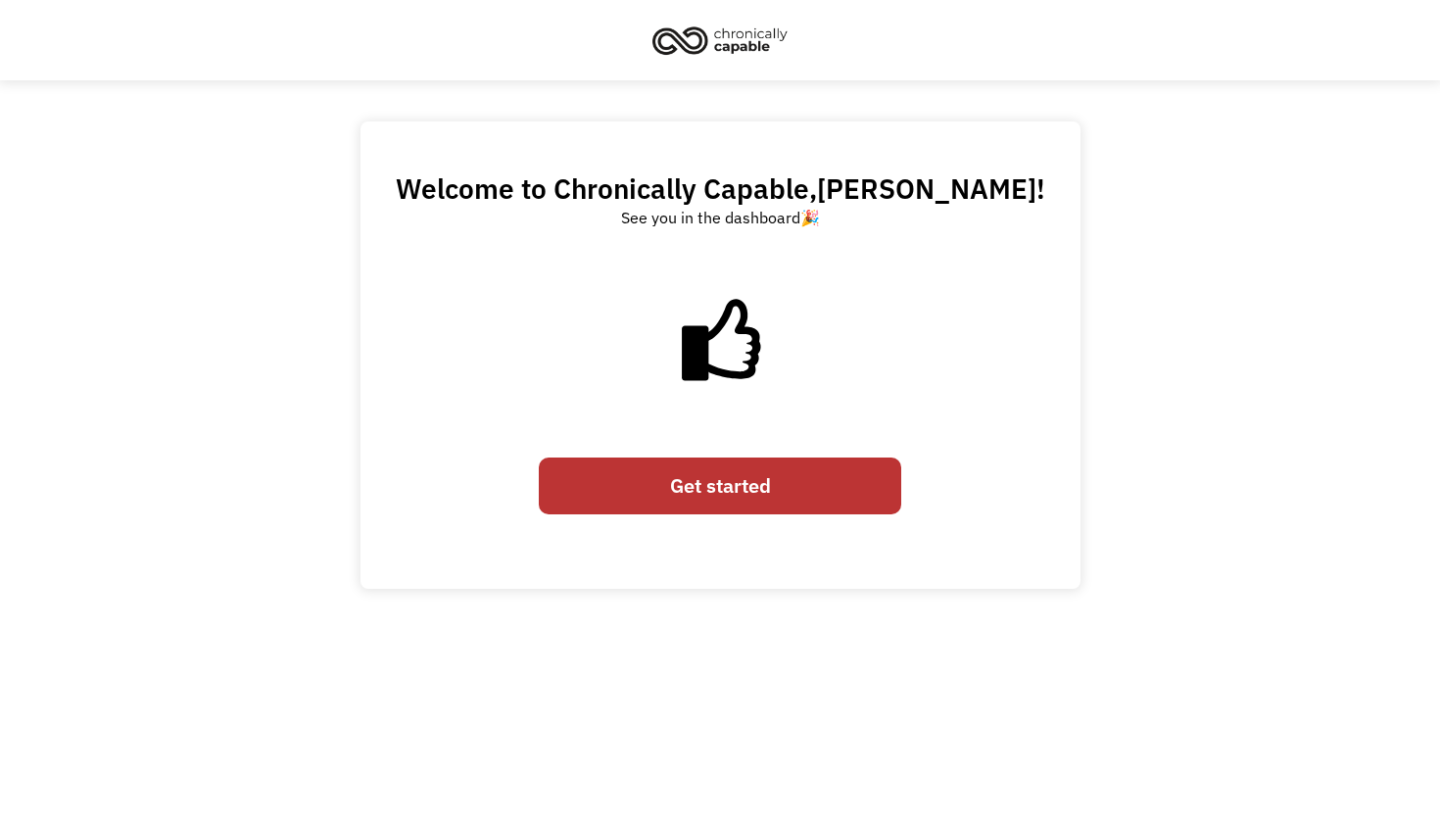
click at [739, 498] on link "Get started" at bounding box center [720, 485] width 362 height 57
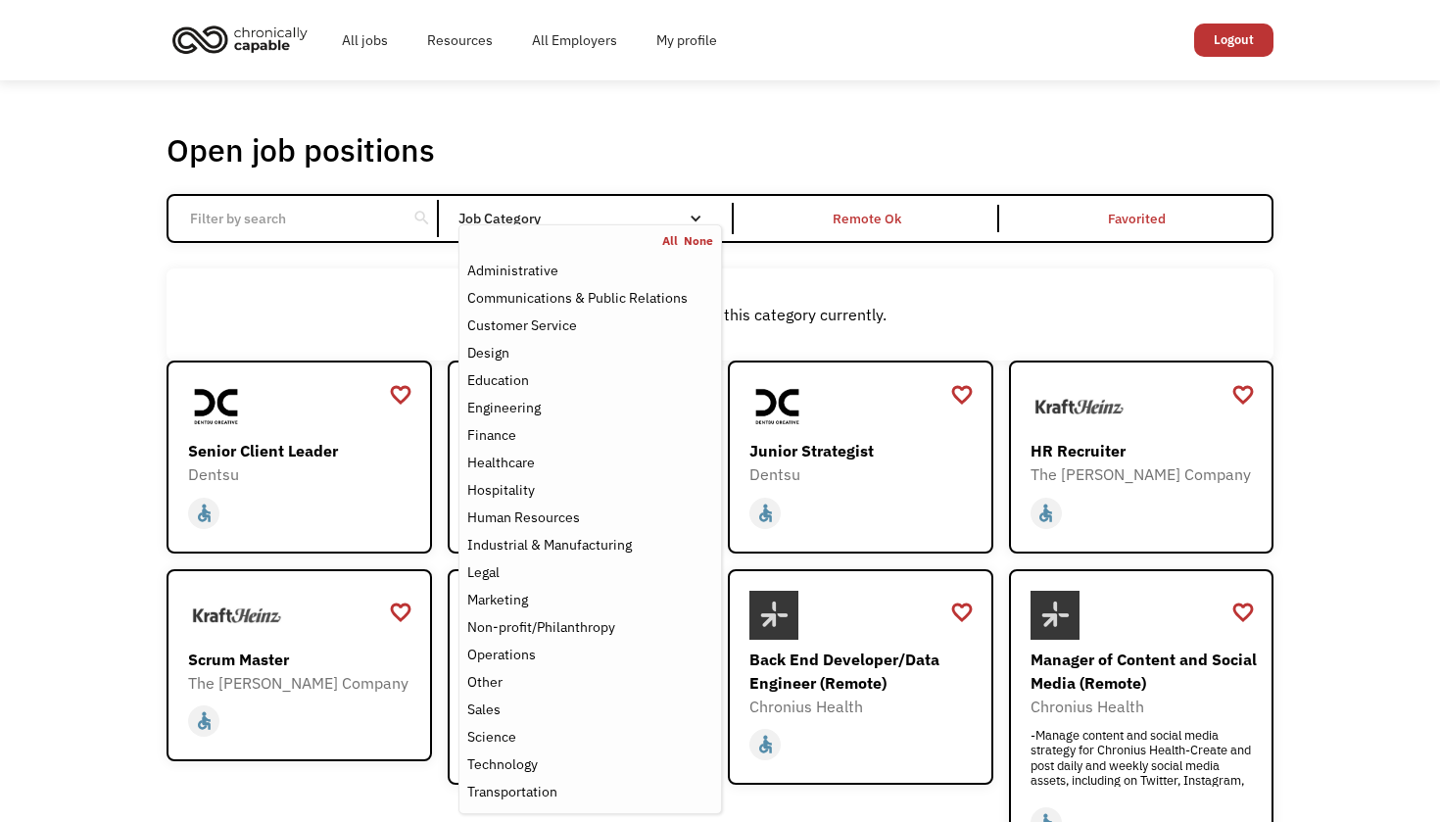
click at [623, 217] on div "Job Category" at bounding box center [590, 219] width 264 height 14
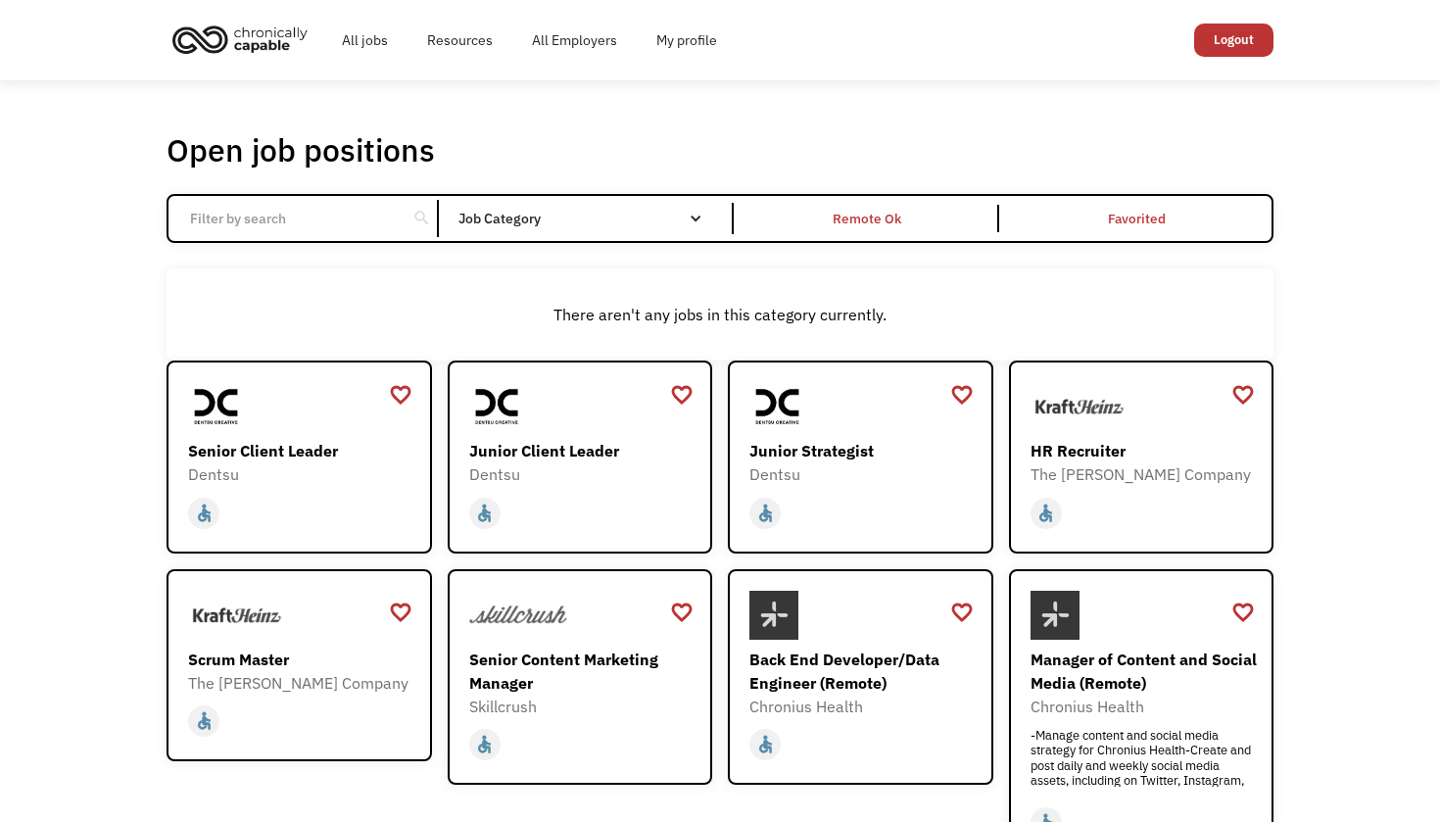
click at [623, 217] on div "Job Category" at bounding box center [590, 219] width 264 height 14
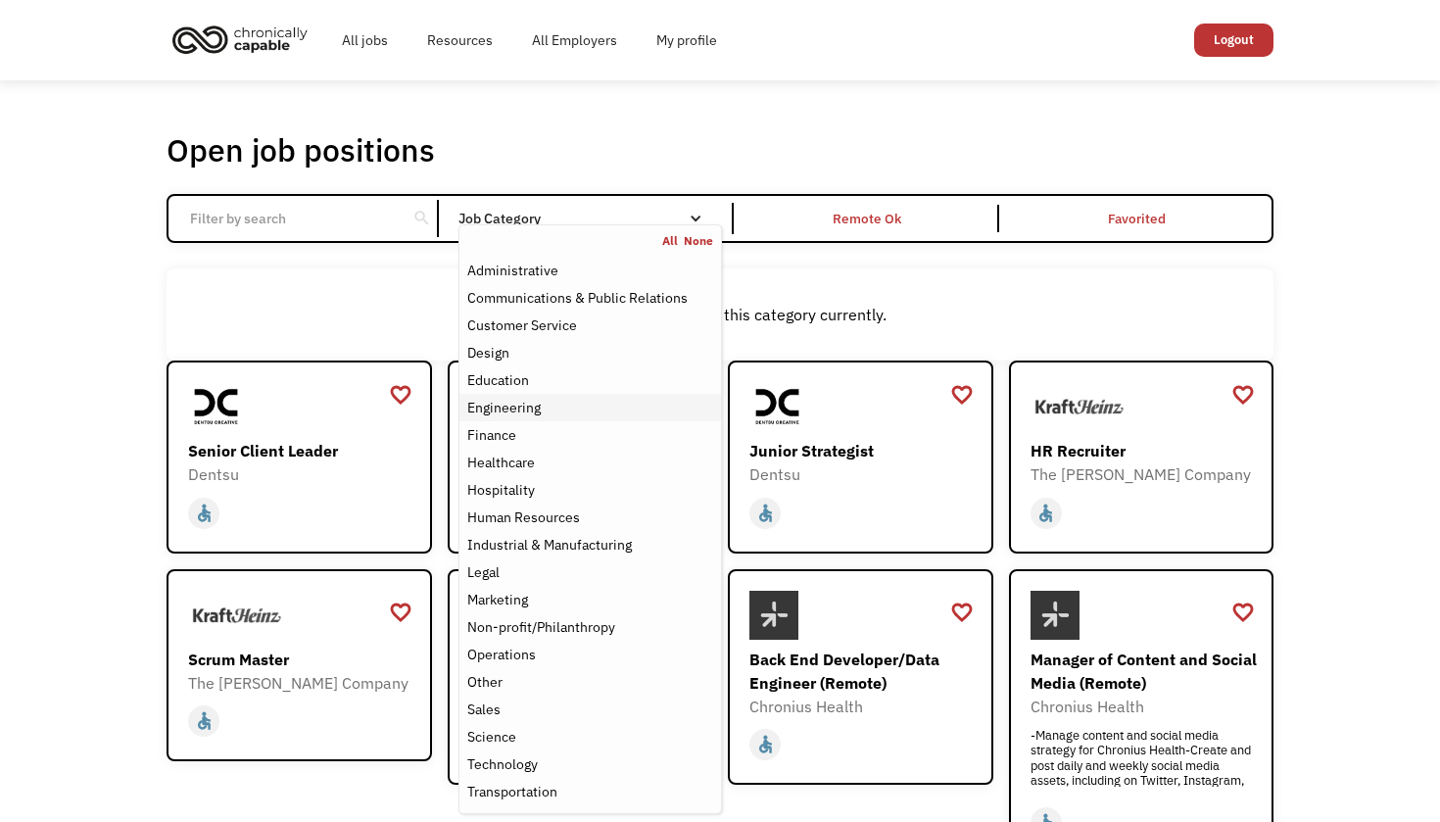
click at [541, 408] on div "Engineering" at bounding box center [590, 408] width 246 height 24
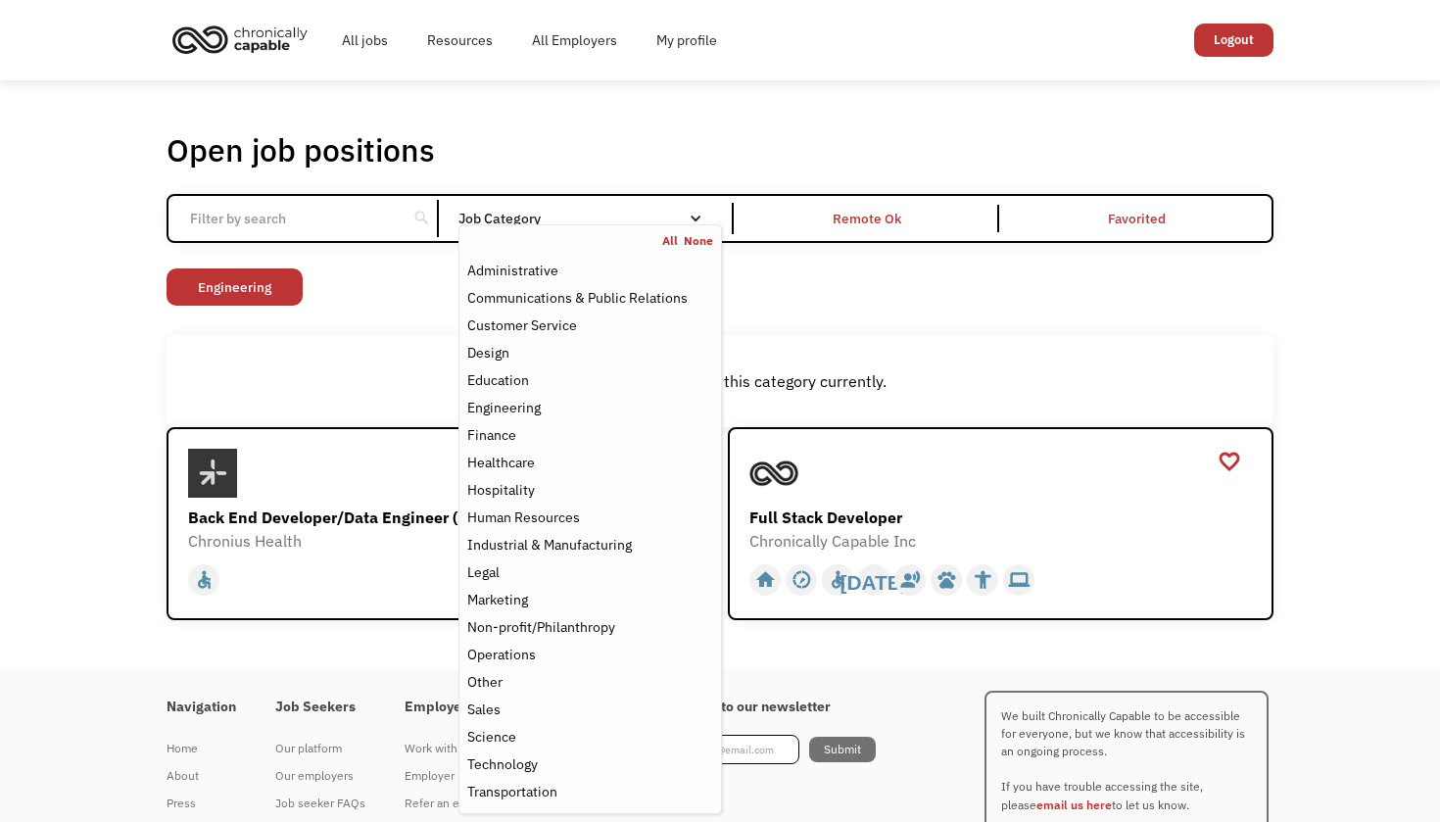
click at [110, 375] on div "Open job positions You have X liked items Search search Filter by category Admi…" at bounding box center [720, 375] width 1440 height 590
click at [647, 230] on nav "All None Administrative Communications & Public Relations Customer Service Desi…" at bounding box center [590, 519] width 264 height 590
click at [614, 270] on div "Administrative" at bounding box center [590, 271] width 246 height 24
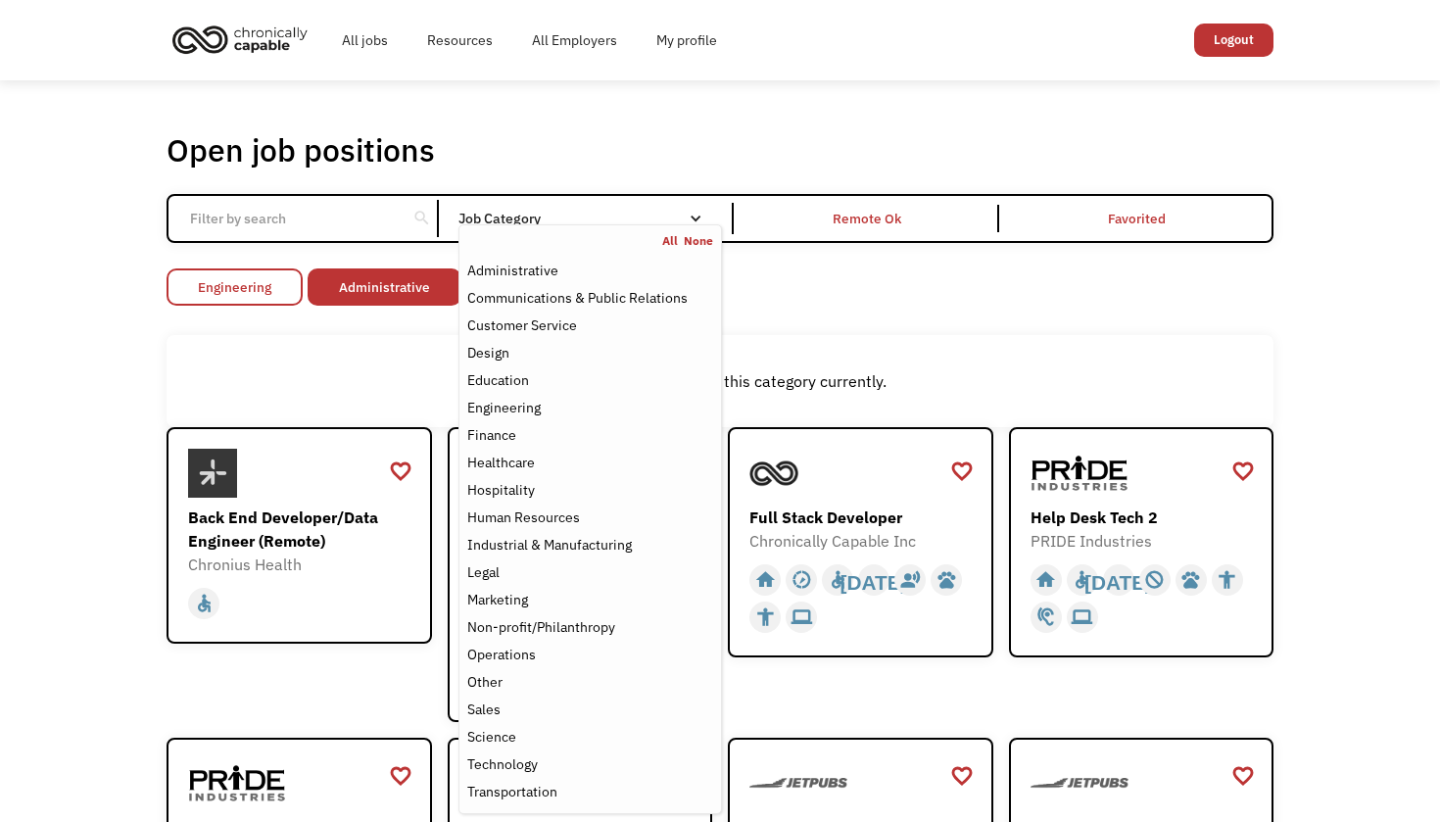
click at [285, 292] on link "Engineering" at bounding box center [235, 286] width 136 height 37
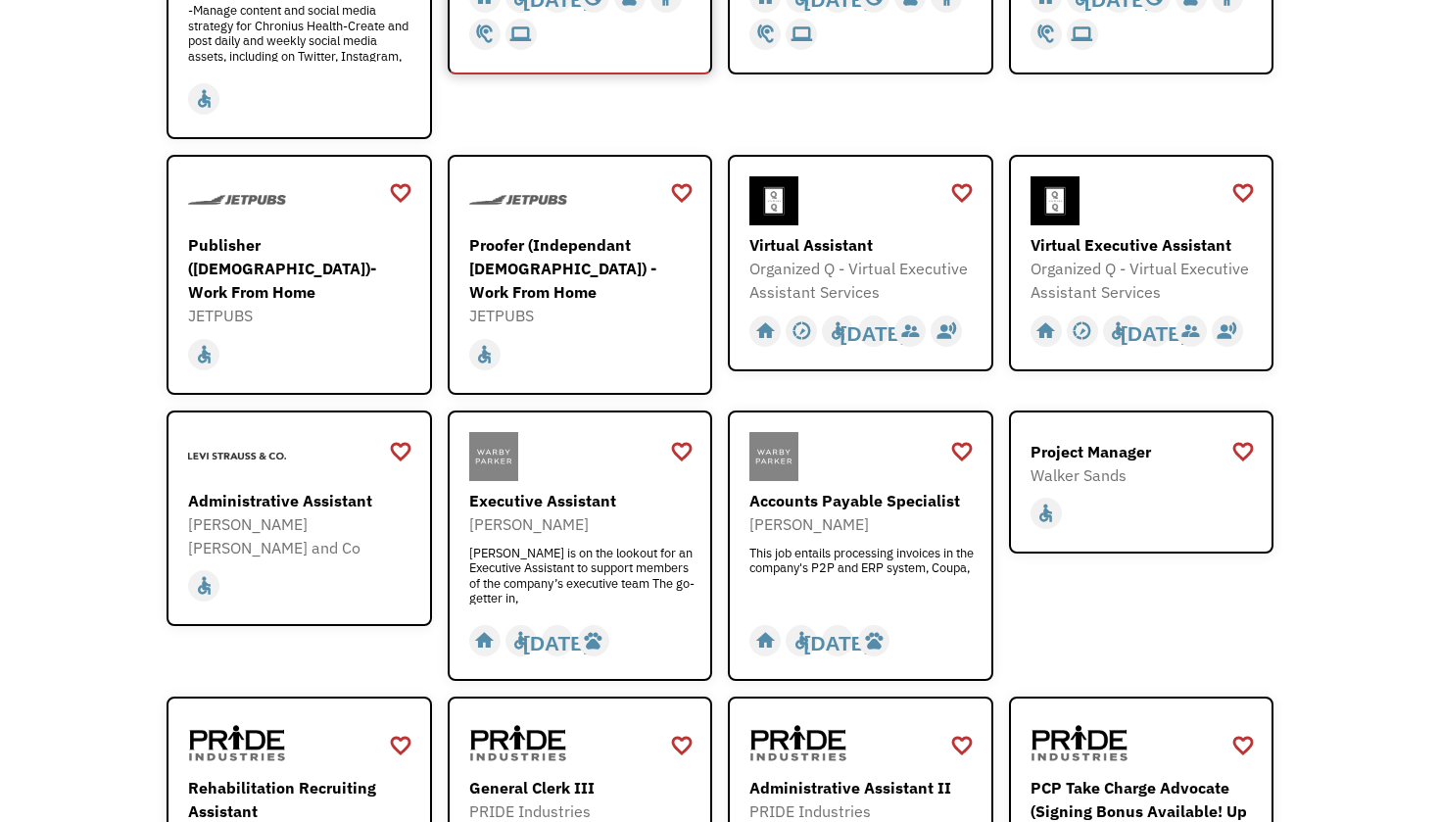
scroll to position [586, 0]
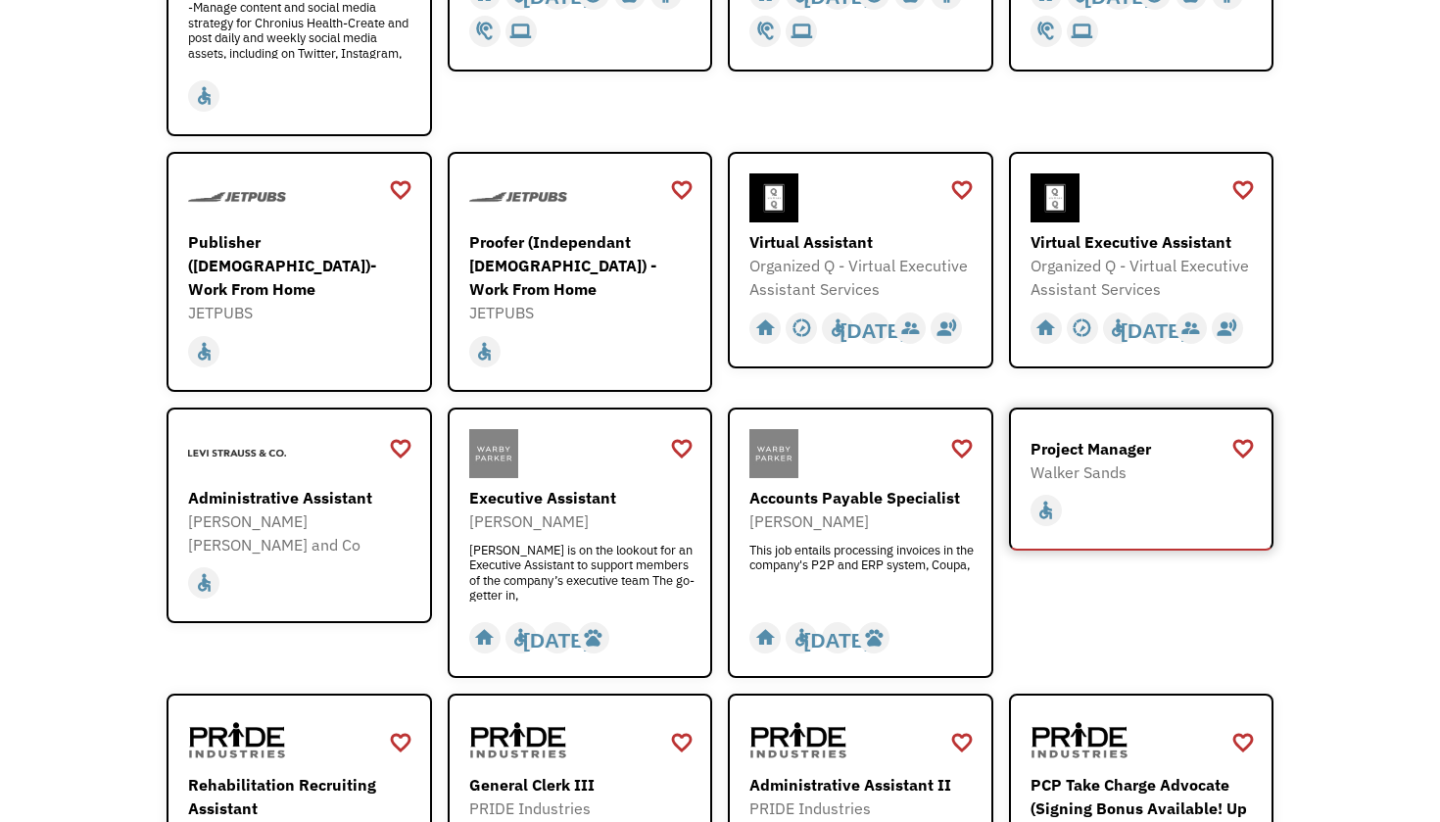
click at [1093, 437] on div "Project Manager" at bounding box center [1144, 449] width 227 height 24
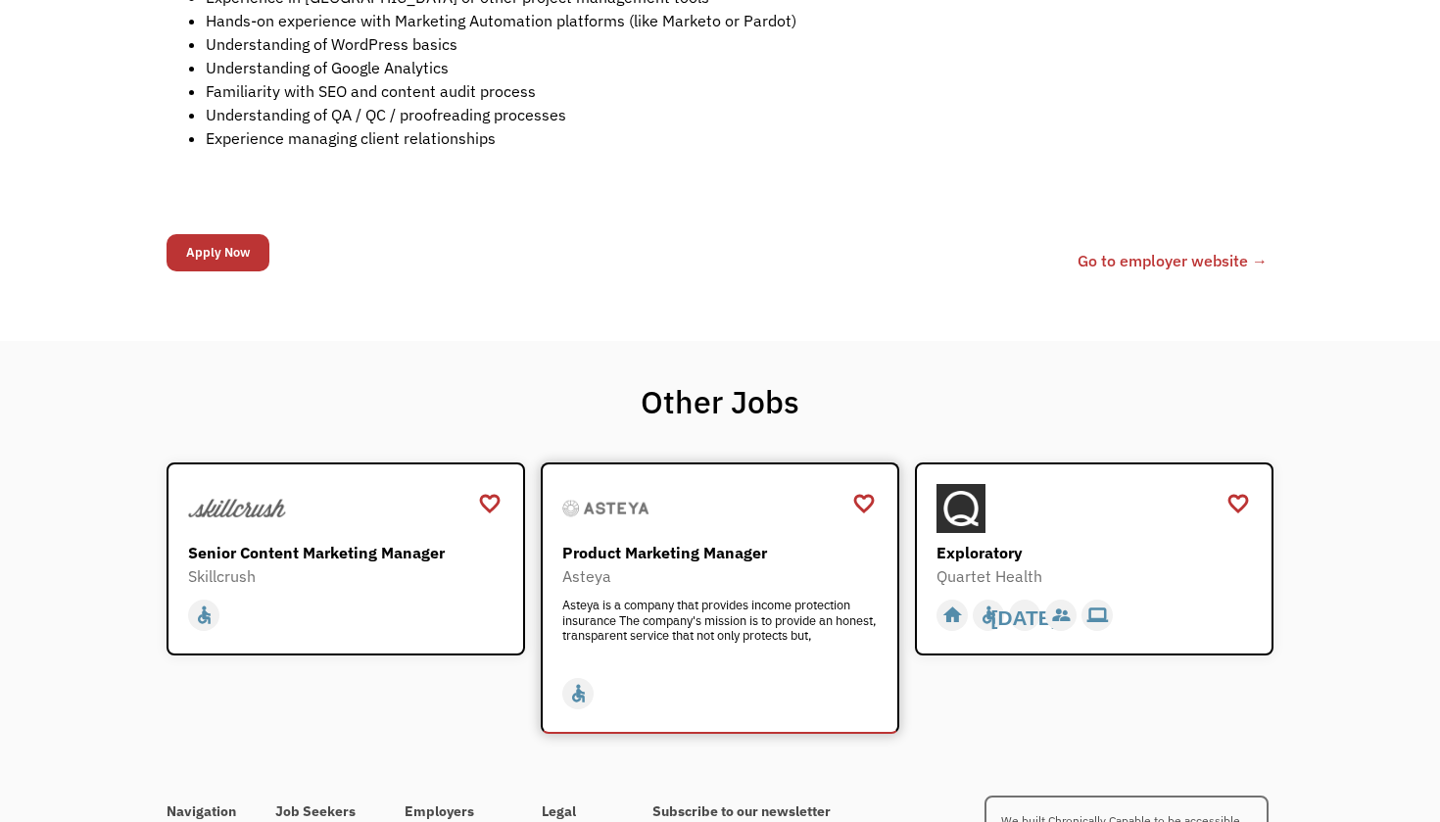
scroll to position [1349, 0]
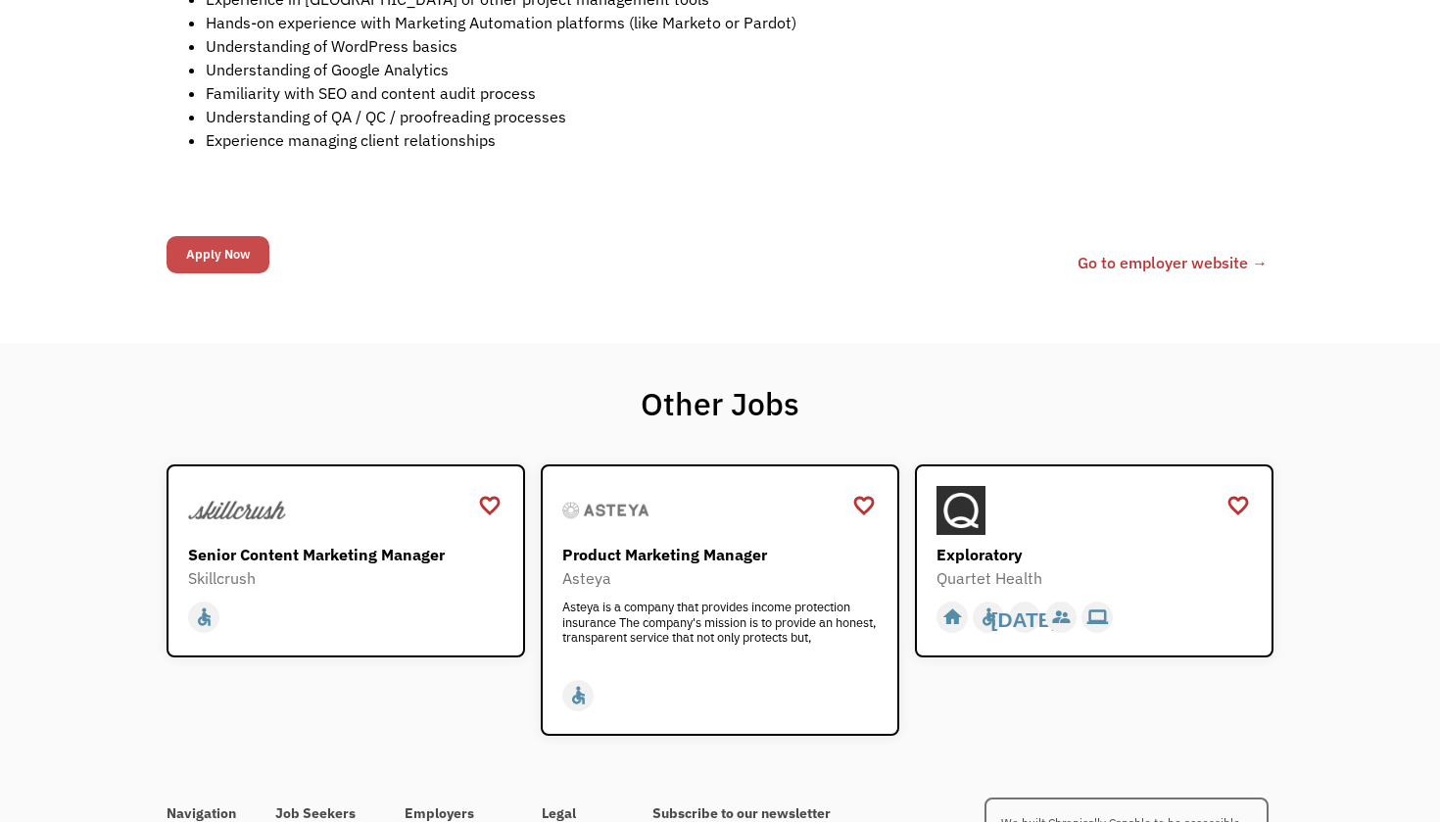
click at [240, 258] on input "Apply Now" at bounding box center [218, 254] width 103 height 37
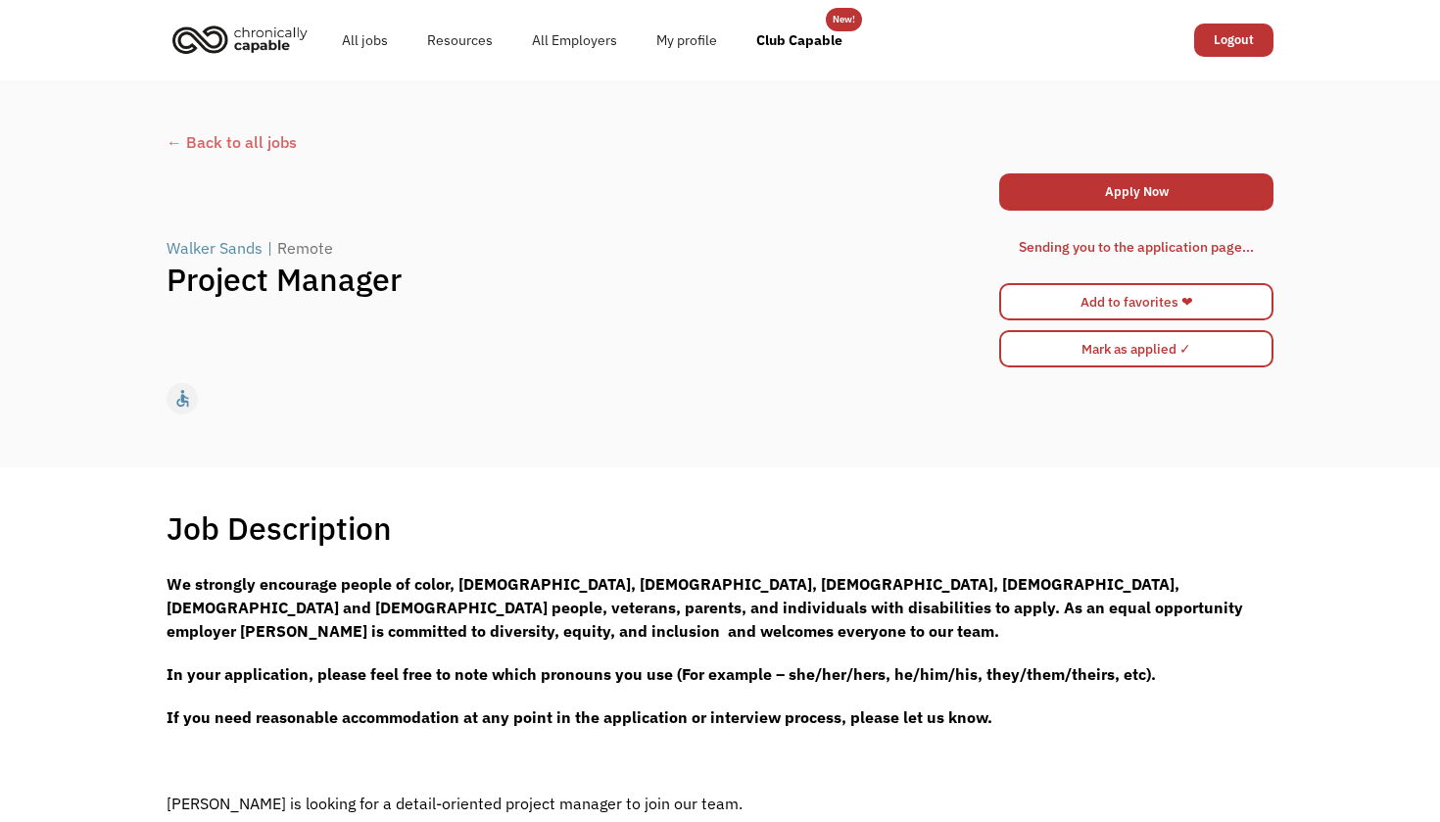
scroll to position [0, 0]
click at [1145, 188] on link "Apply Now" at bounding box center [1136, 191] width 274 height 37
click at [1152, 300] on link "Add to favorites ❤" at bounding box center [1136, 301] width 274 height 37
click at [234, 154] on div "← Back to all jobs Walker Sands | Remote Project Manager Apply Now 68ad02704612…" at bounding box center [720, 273] width 1146 height 305
click at [239, 142] on div "← Back to all jobs" at bounding box center [720, 142] width 1107 height 24
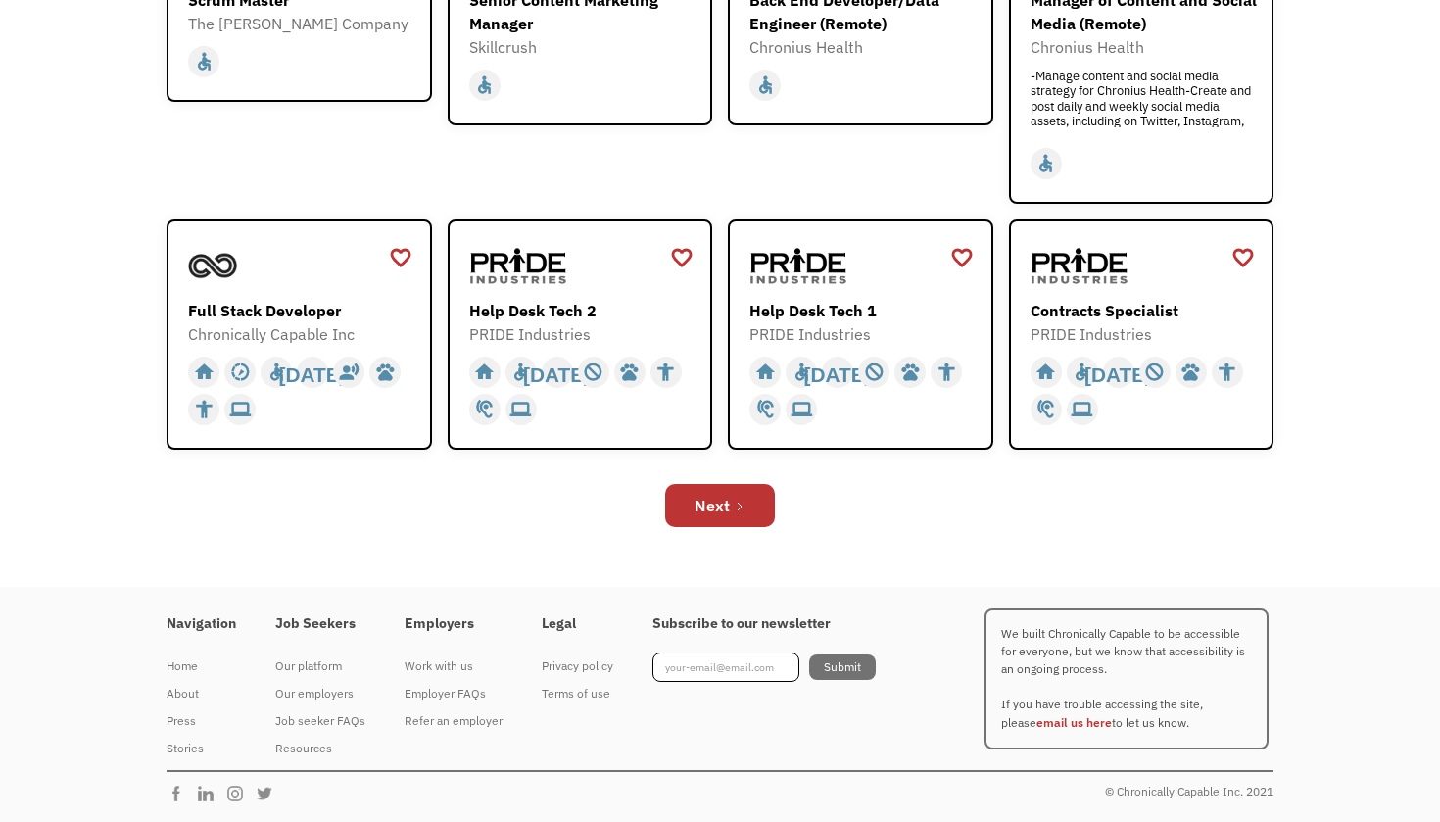
scroll to position [658, 0]
click at [722, 502] on div "Next" at bounding box center [712, 507] width 35 height 24
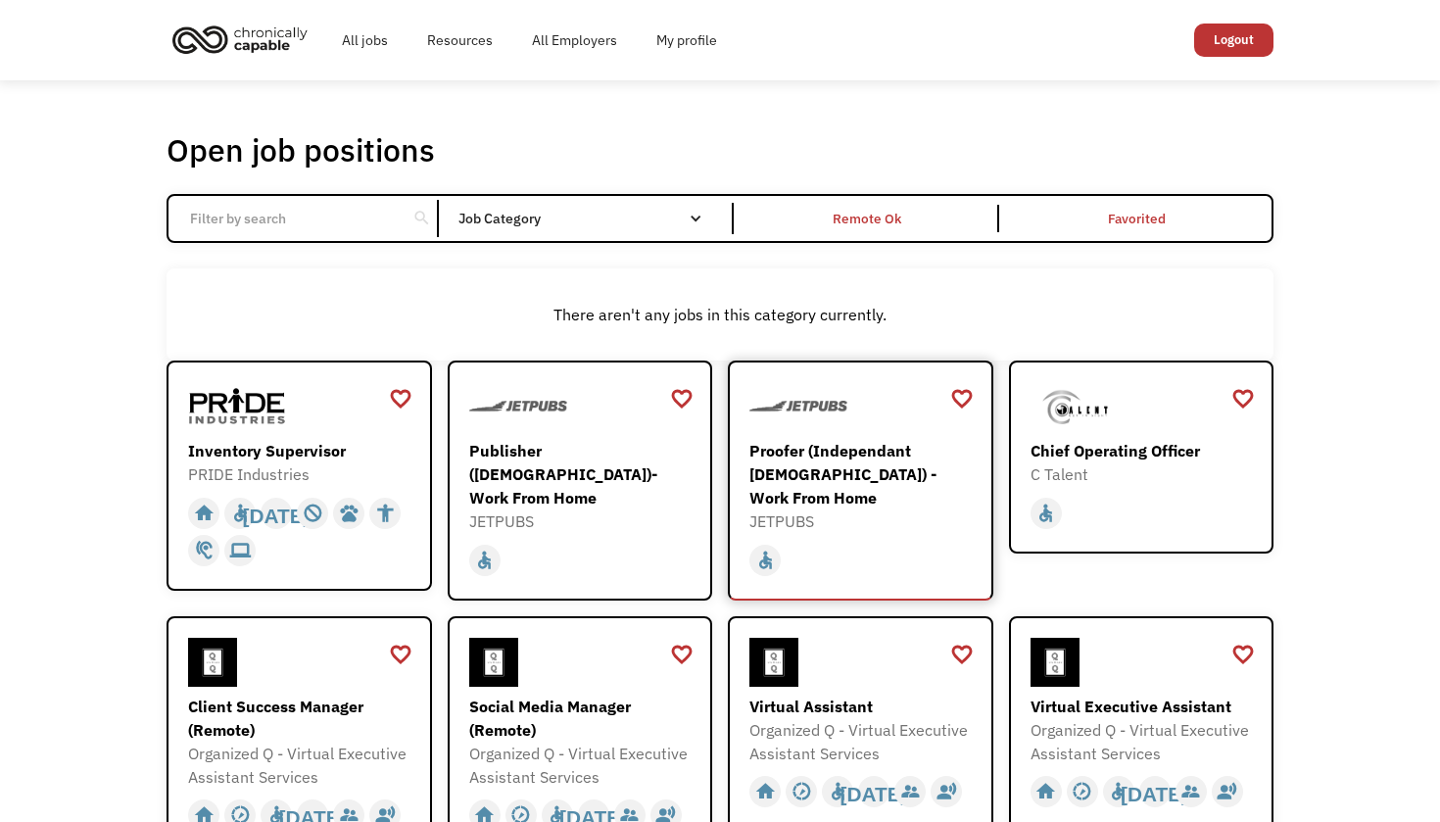
click at [840, 463] on div "Proofer (Independant [DEMOGRAPHIC_DATA]) - Work From Home" at bounding box center [862, 474] width 227 height 71
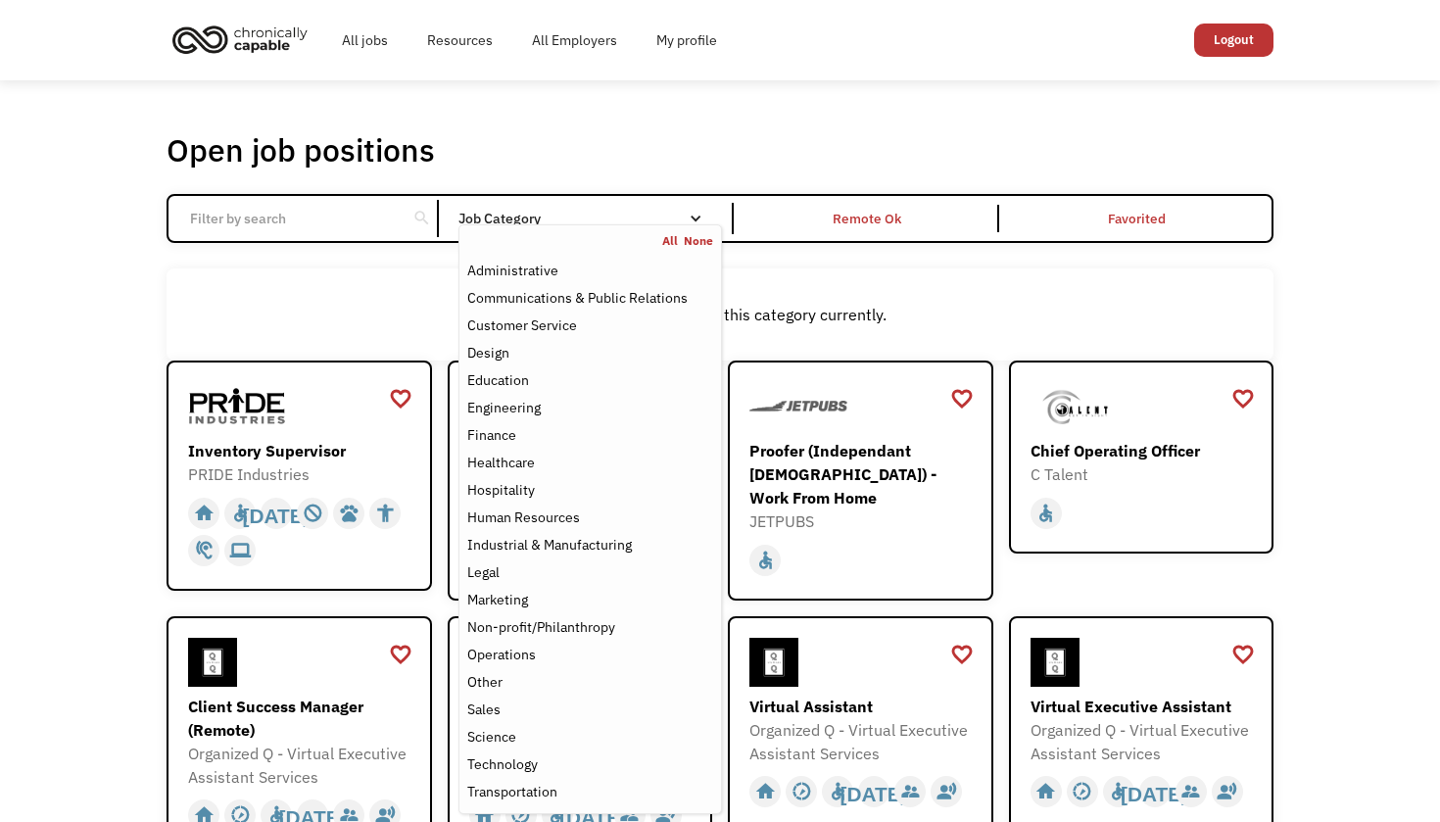
click at [531, 235] on div "All None" at bounding box center [590, 241] width 262 height 16
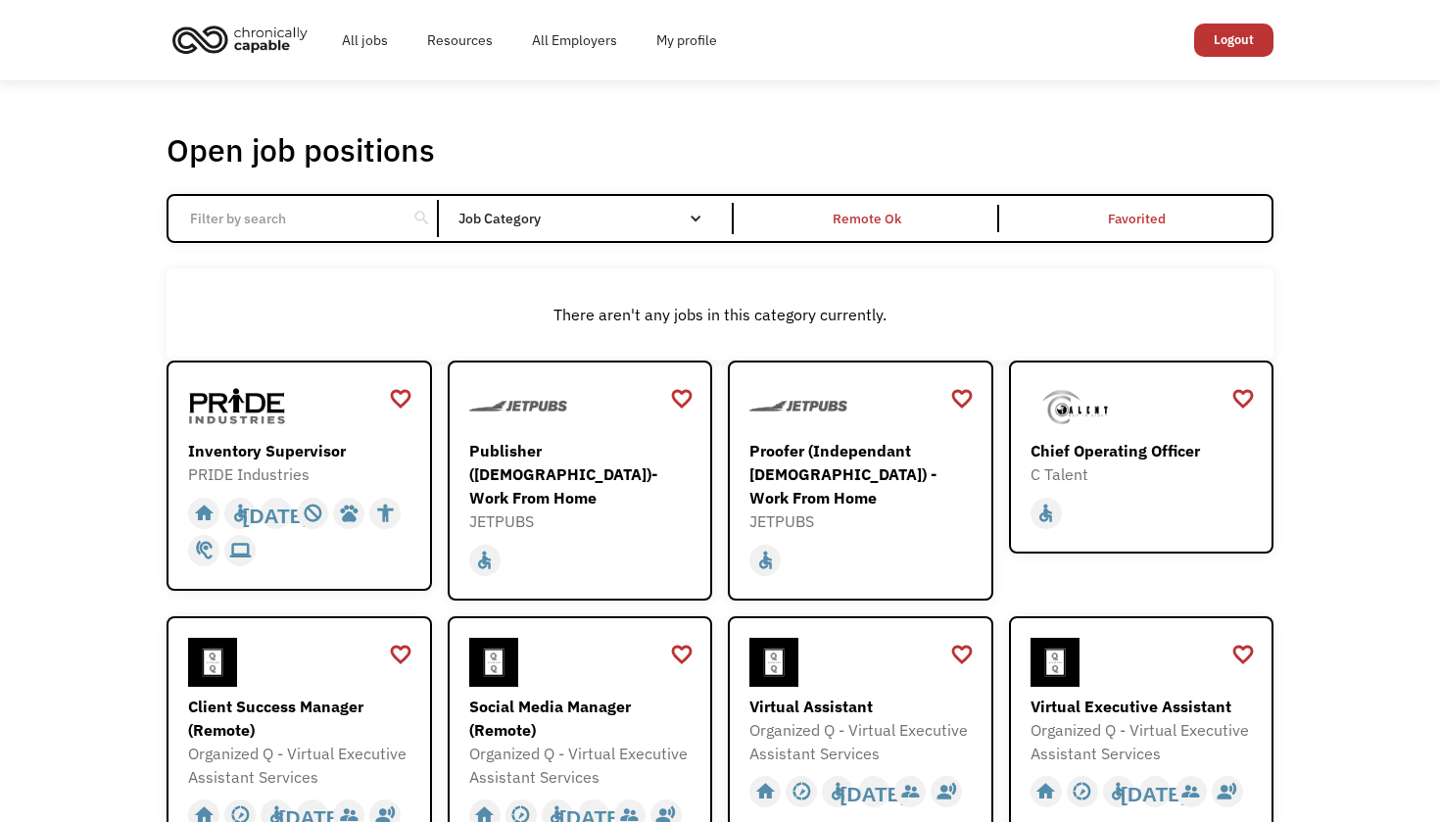
click at [373, 210] on input "Email Form" at bounding box center [287, 218] width 218 height 37
type input "project"
click input "Email Form" at bounding box center [0, 0] width 0 height 0
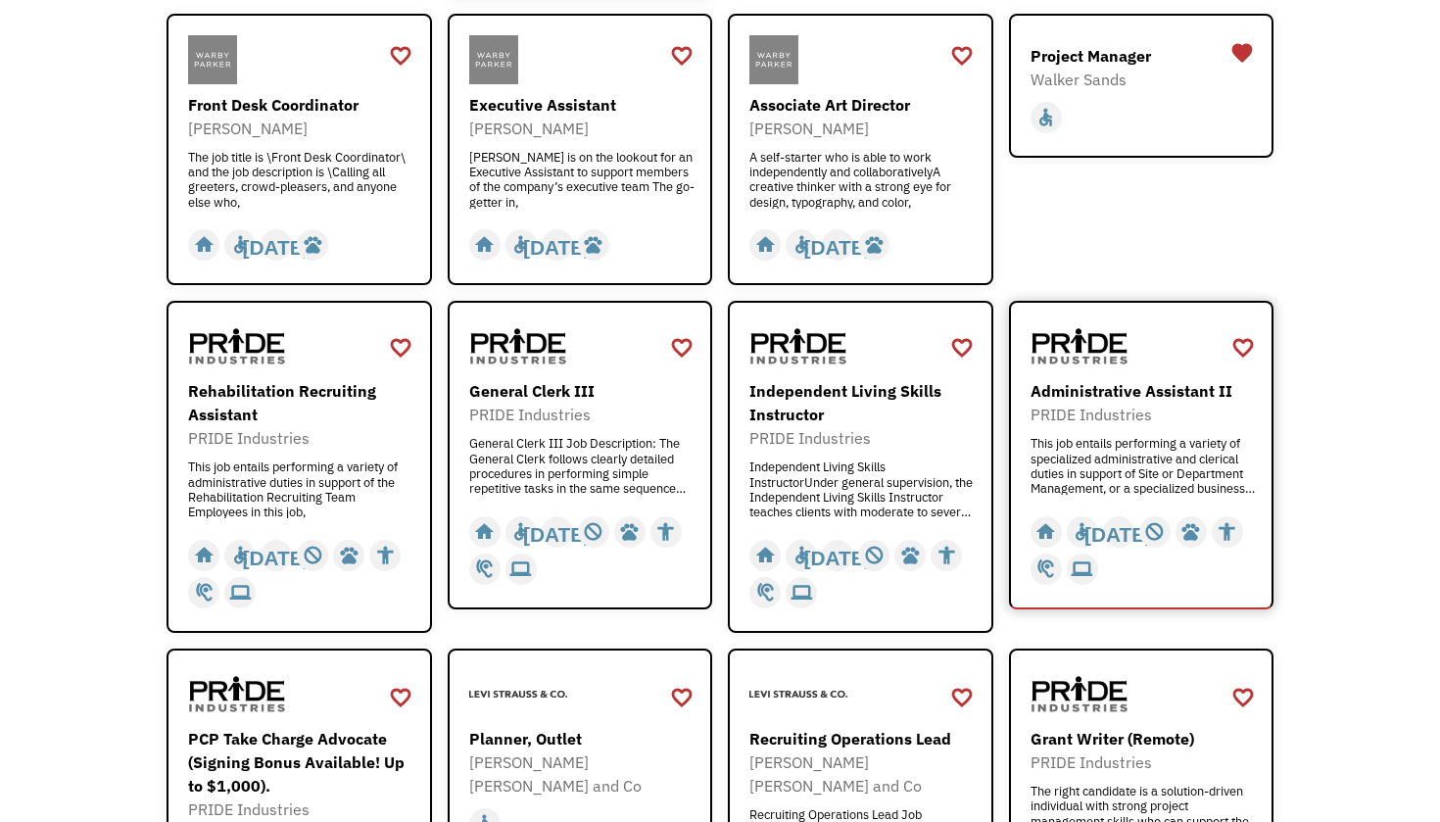
scroll to position [2228, 0]
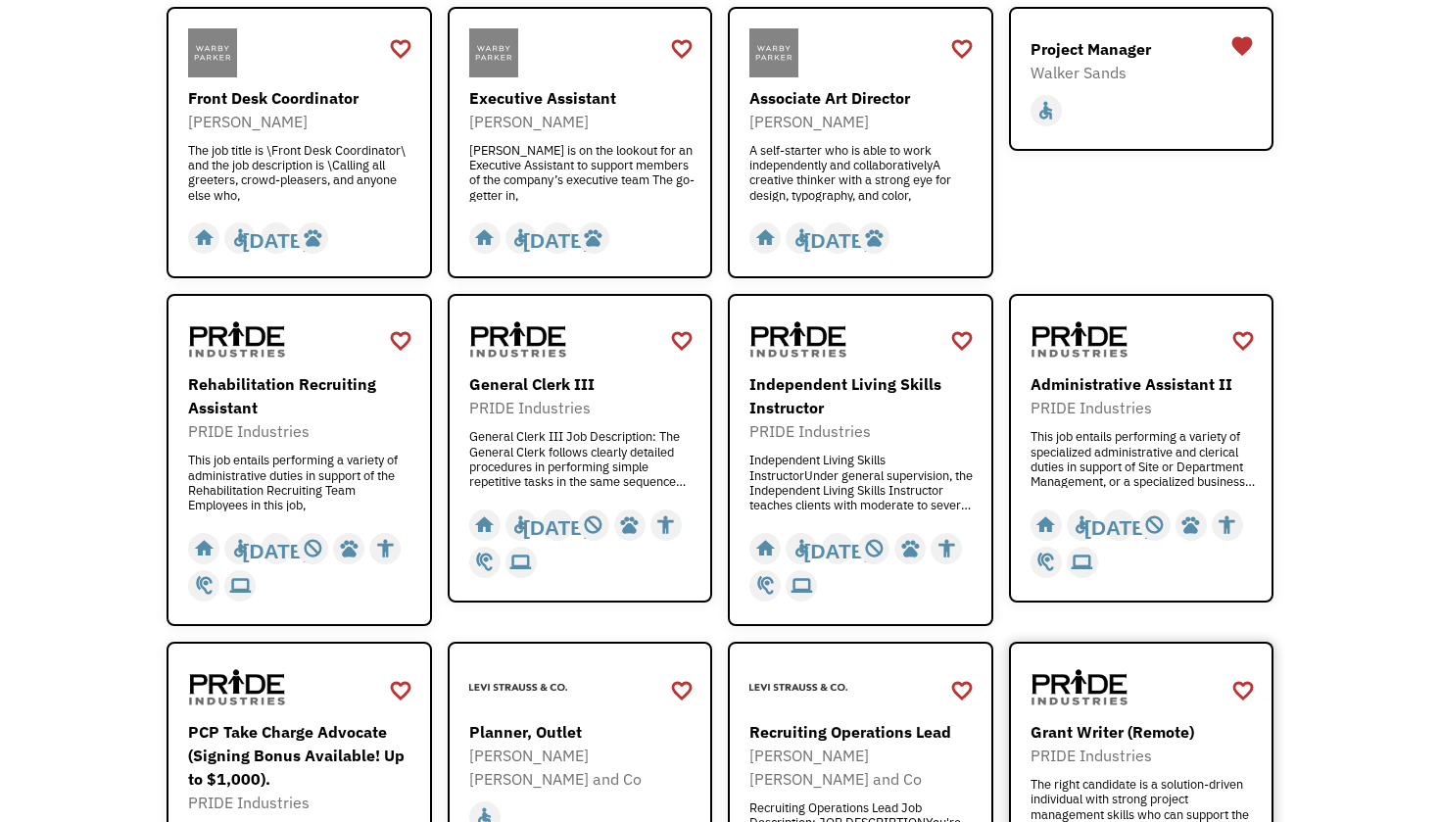
click at [1097, 663] on img at bounding box center [1080, 687] width 98 height 49
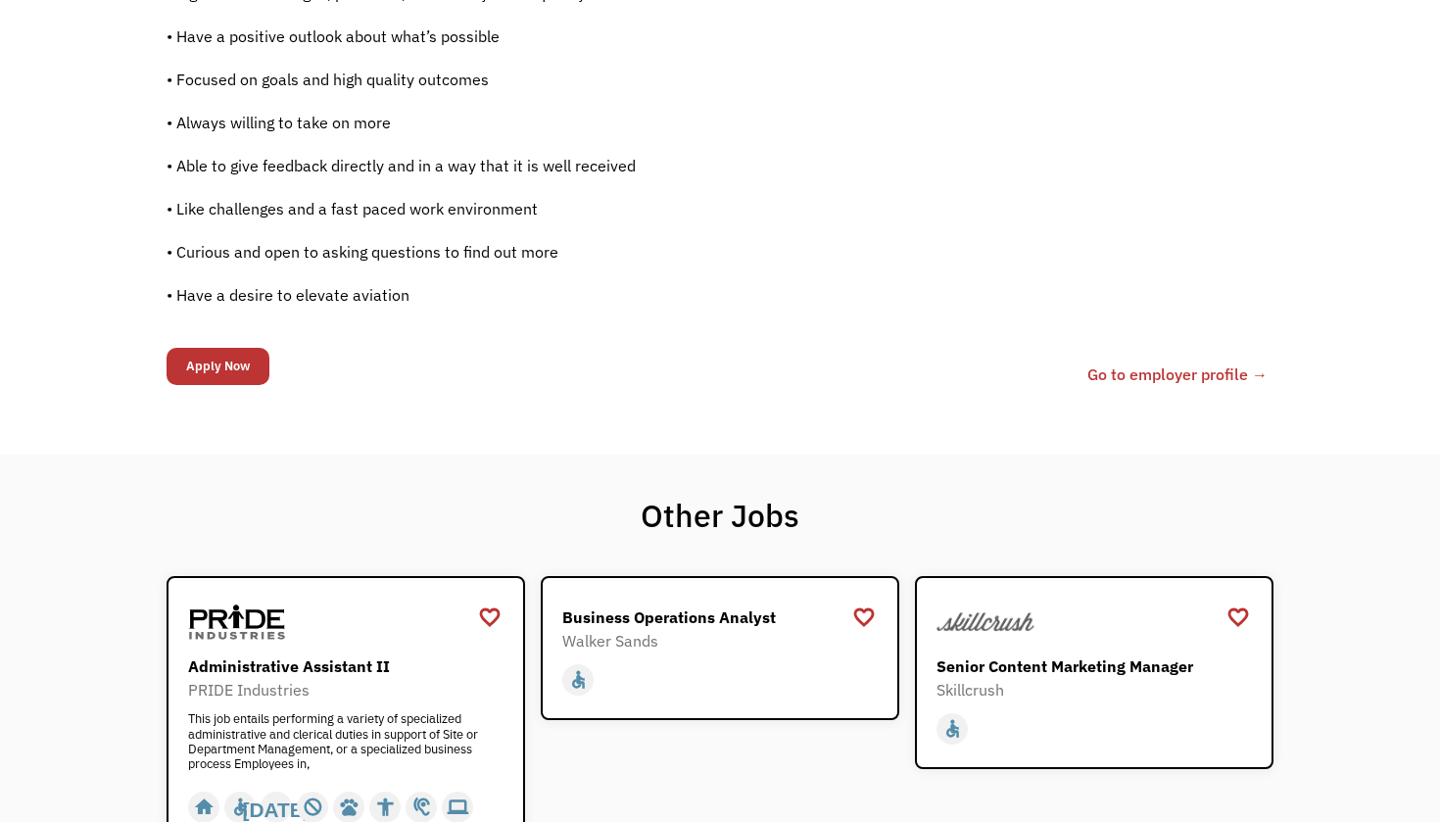
scroll to position [1520, 0]
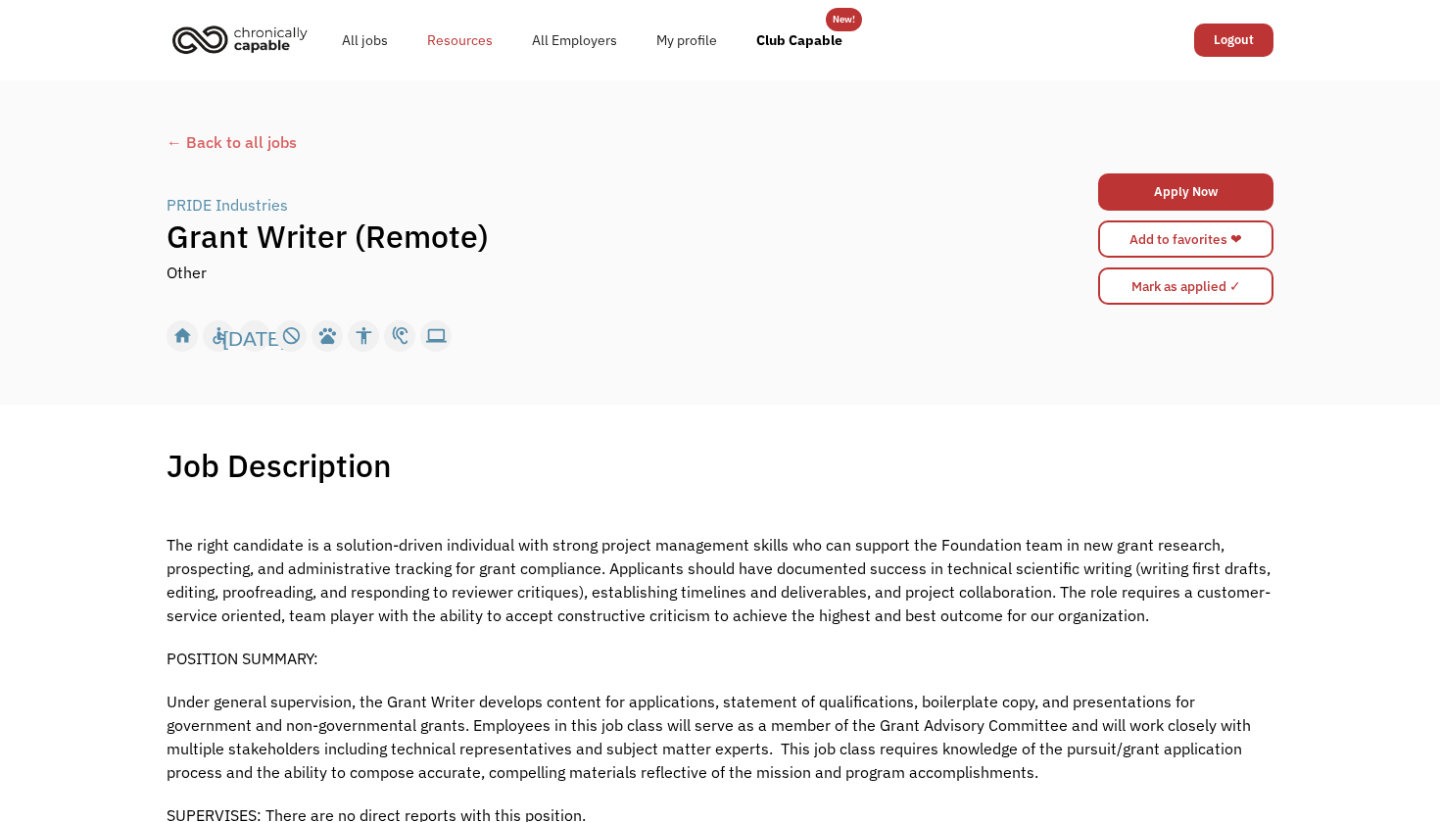
click at [463, 37] on link "Resources" at bounding box center [460, 40] width 105 height 63
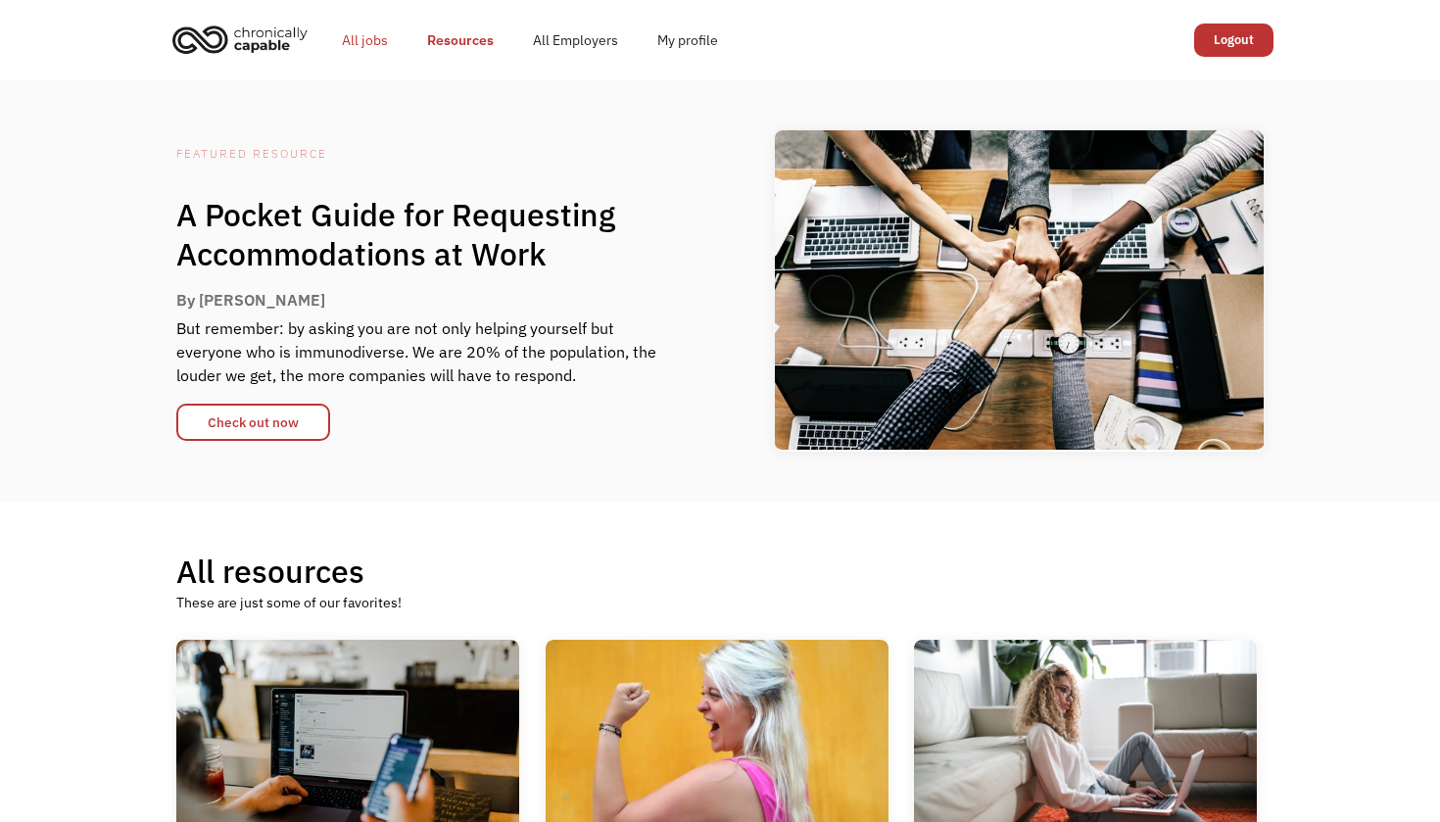
click at [384, 39] on link "All jobs" at bounding box center [364, 40] width 85 height 63
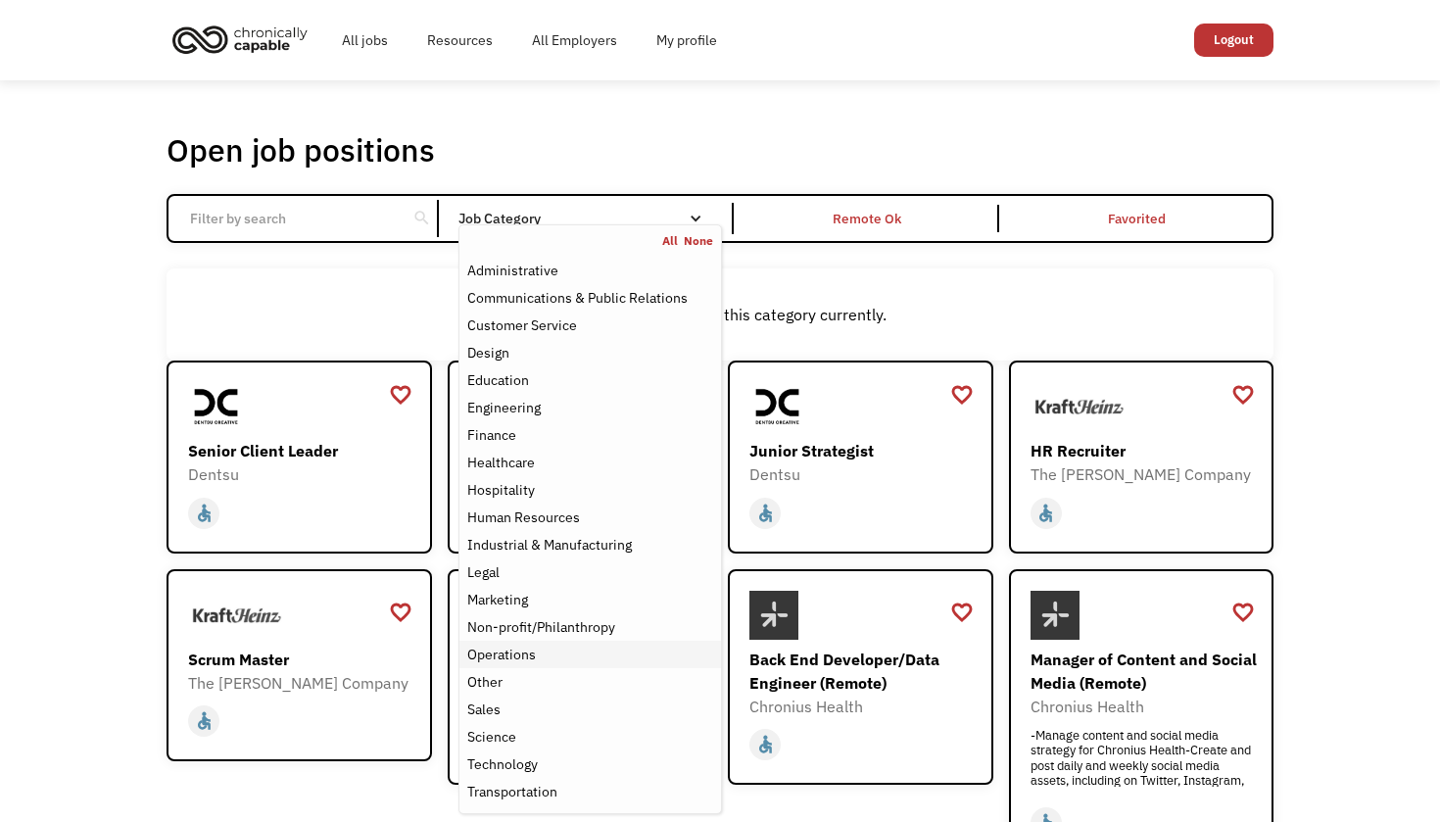
click at [555, 652] on div "Operations" at bounding box center [590, 655] width 246 height 24
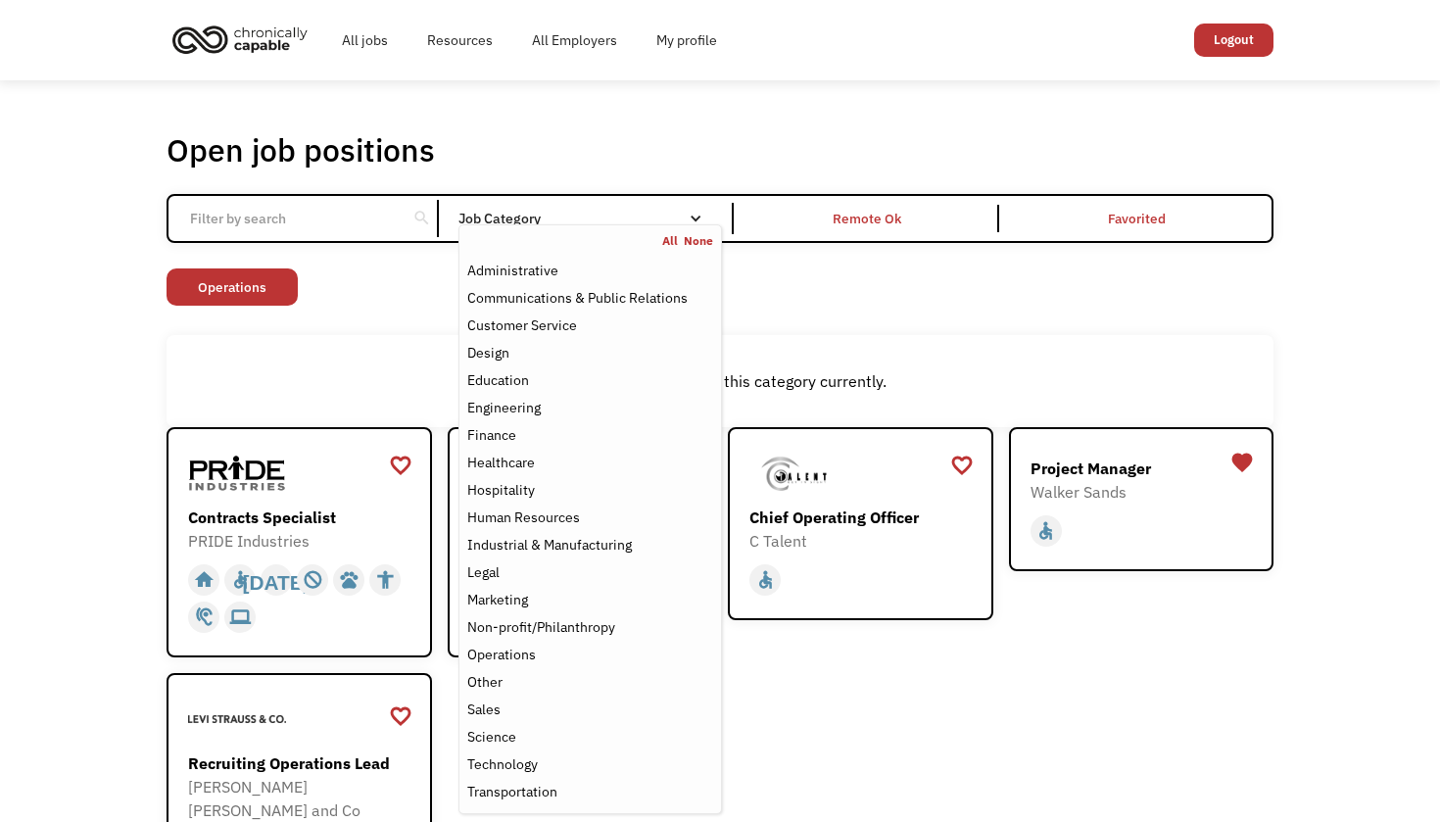
click at [919, 734] on div "favorite_border favorite Saving Senior Client Leader Dentsu https://join.smartr…" at bounding box center [720, 697] width 1107 height 541
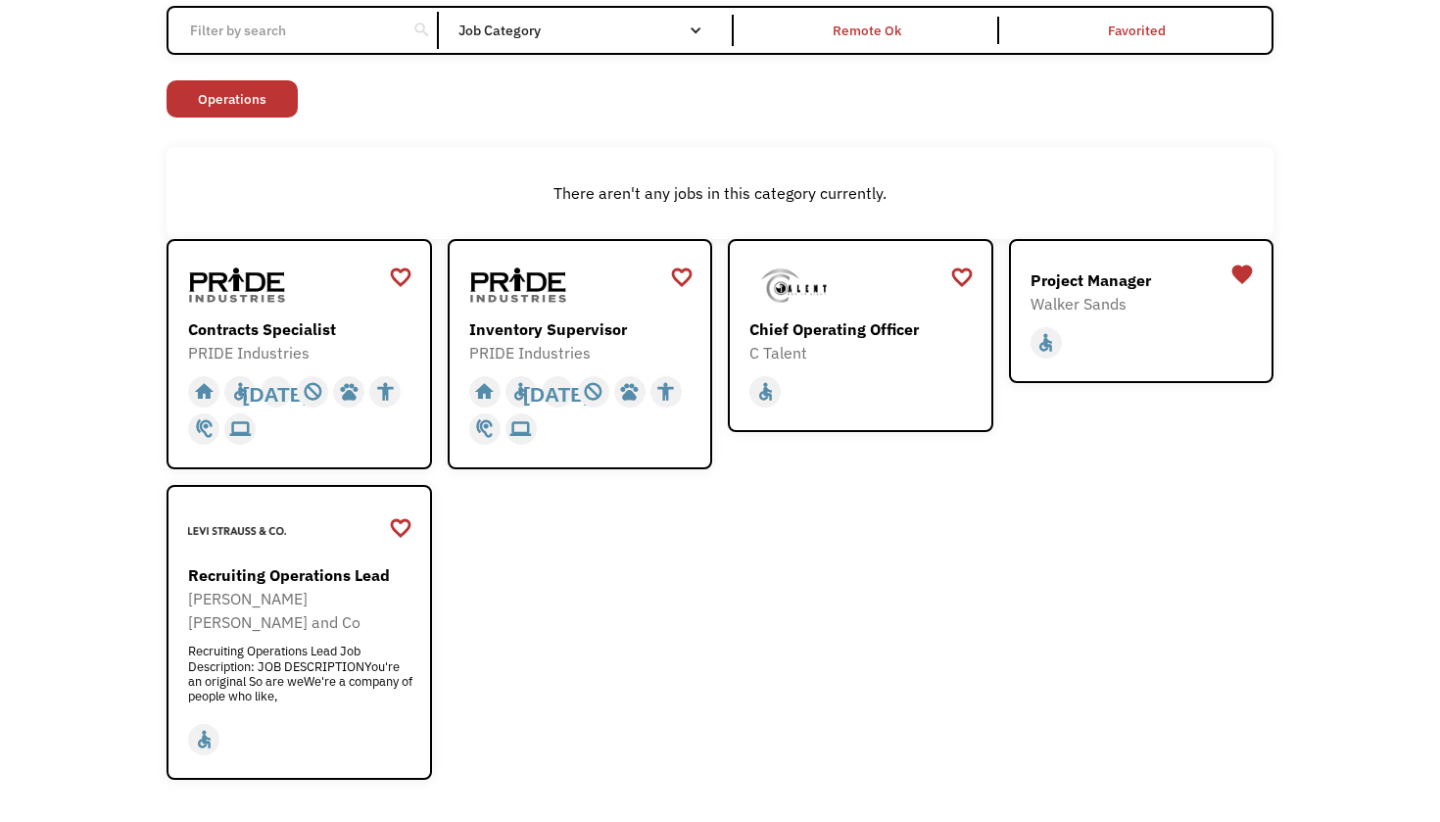
scroll to position [190, 0]
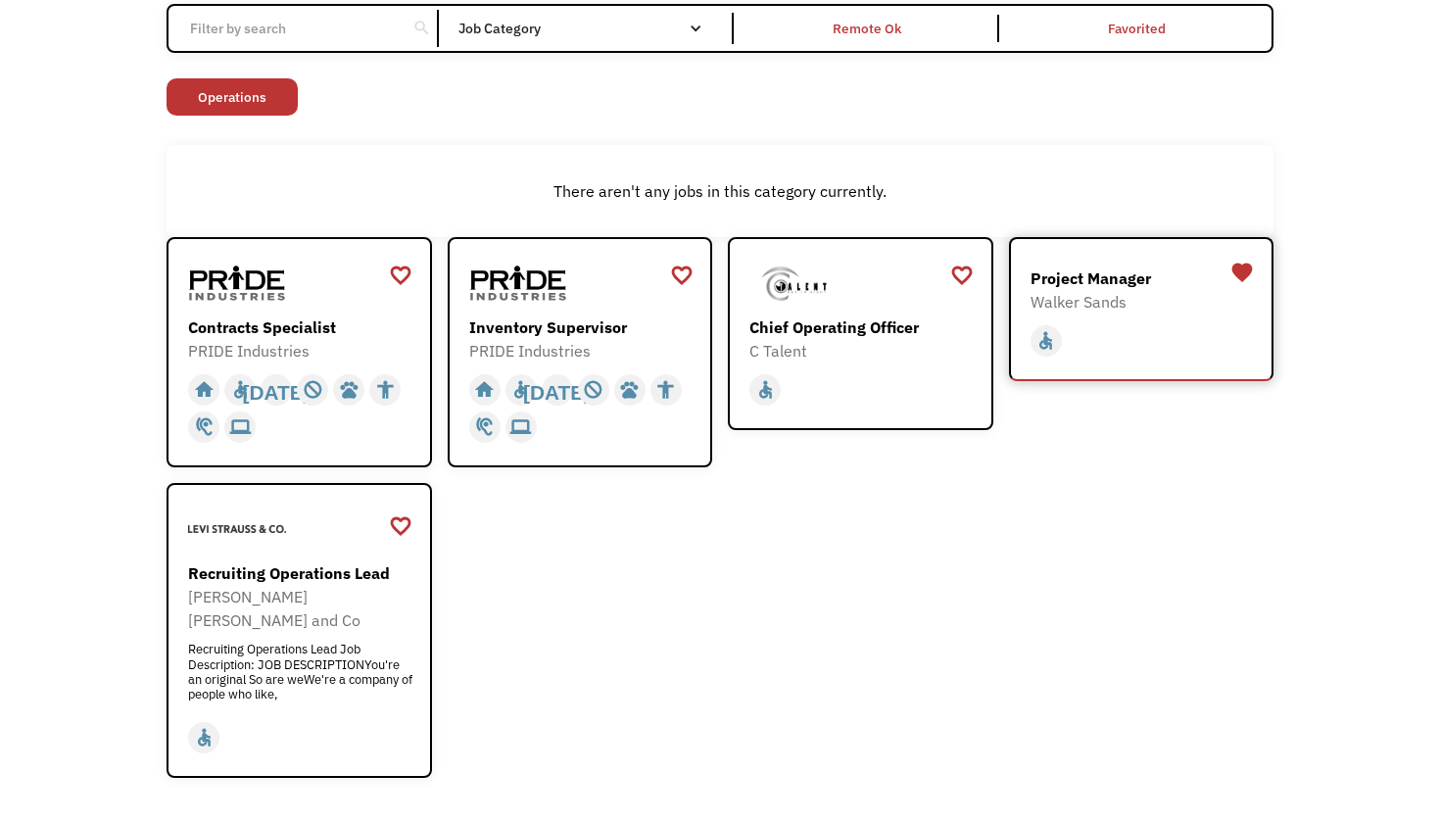
click at [1127, 285] on div "Project Manager" at bounding box center [1144, 278] width 227 height 24
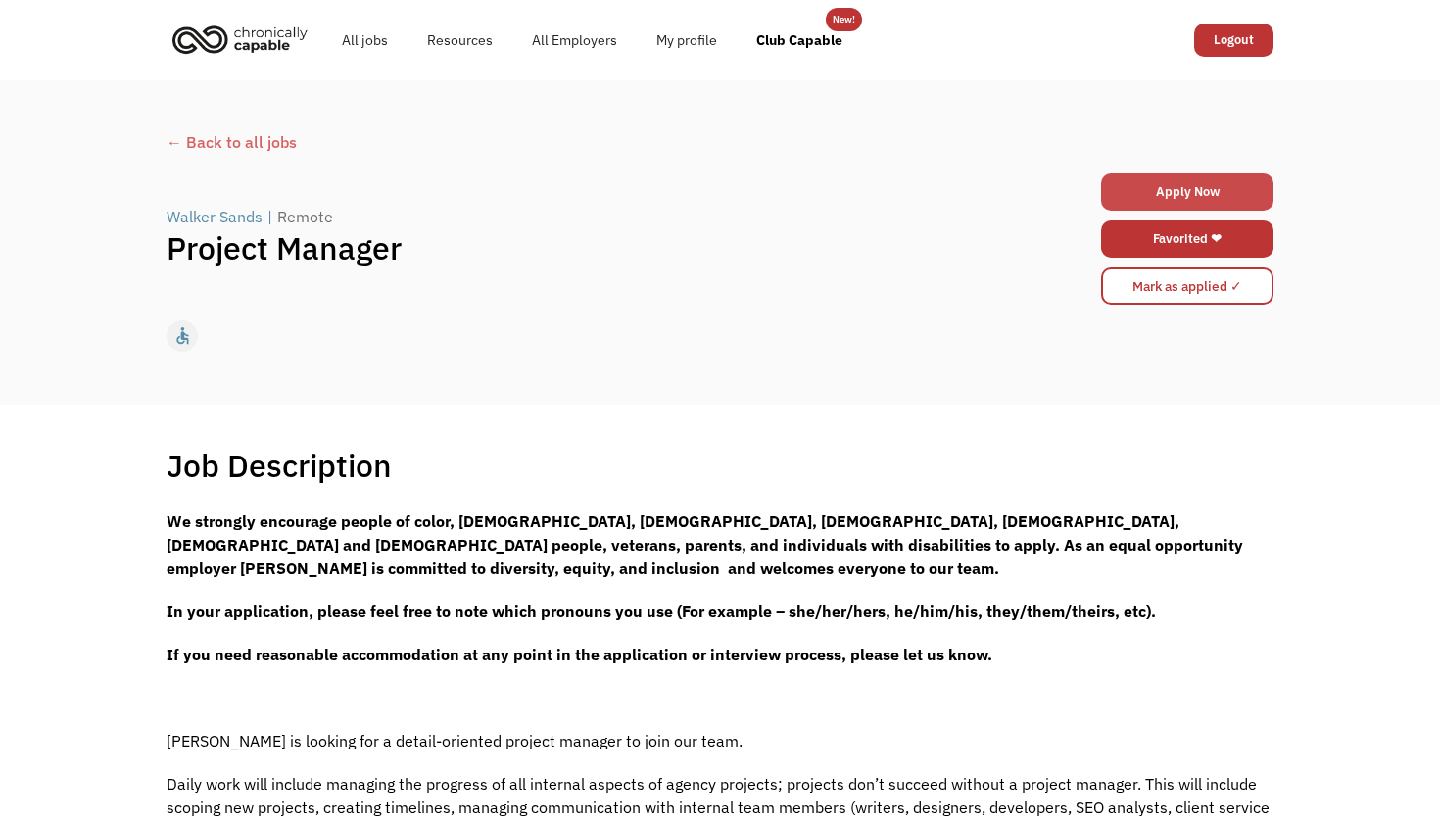
click at [1185, 183] on link "Apply Now" at bounding box center [1187, 191] width 172 height 37
